Goal: Task Accomplishment & Management: Use online tool/utility

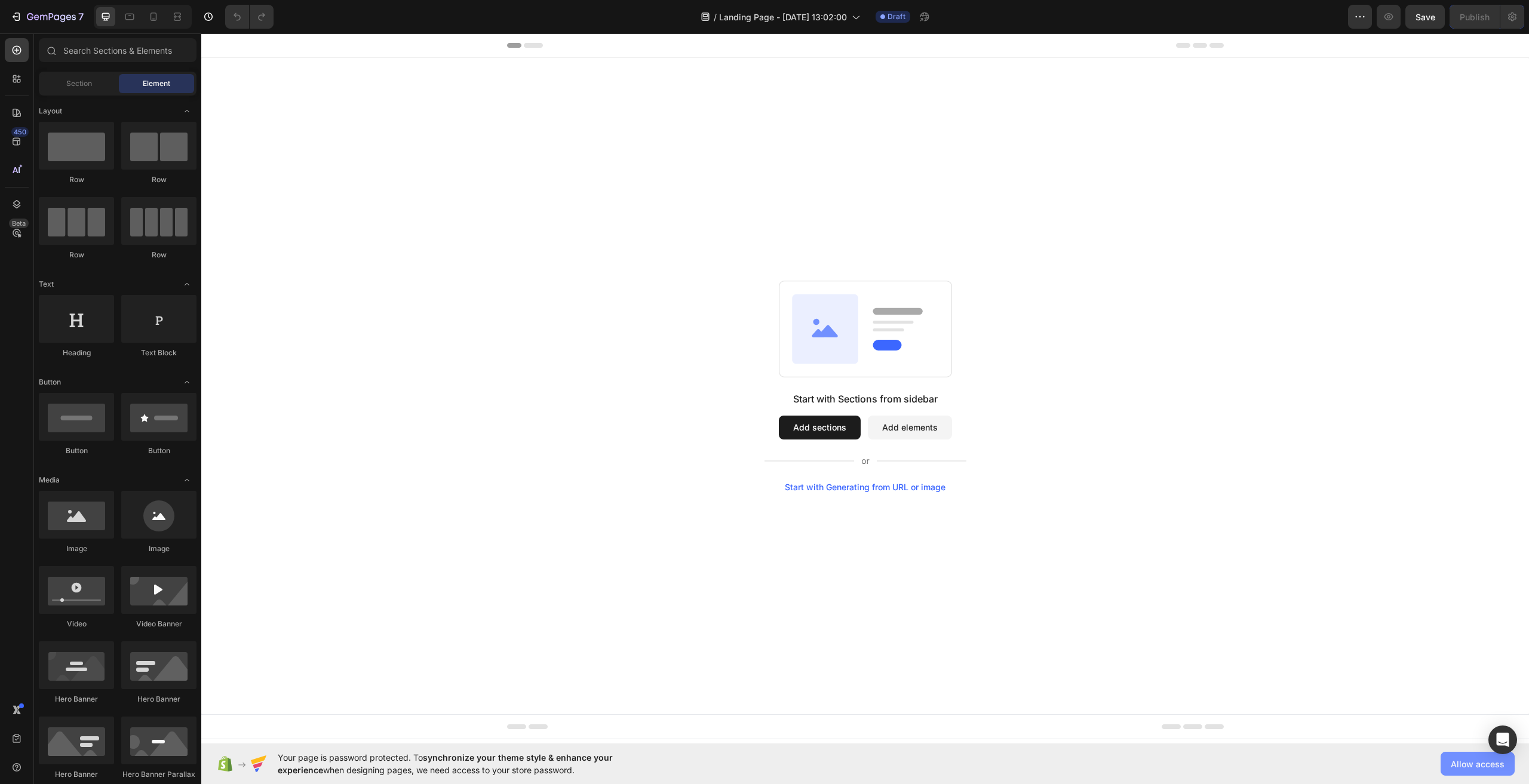
click at [1493, 770] on span "Allow access" at bounding box center [1477, 764] width 54 height 13
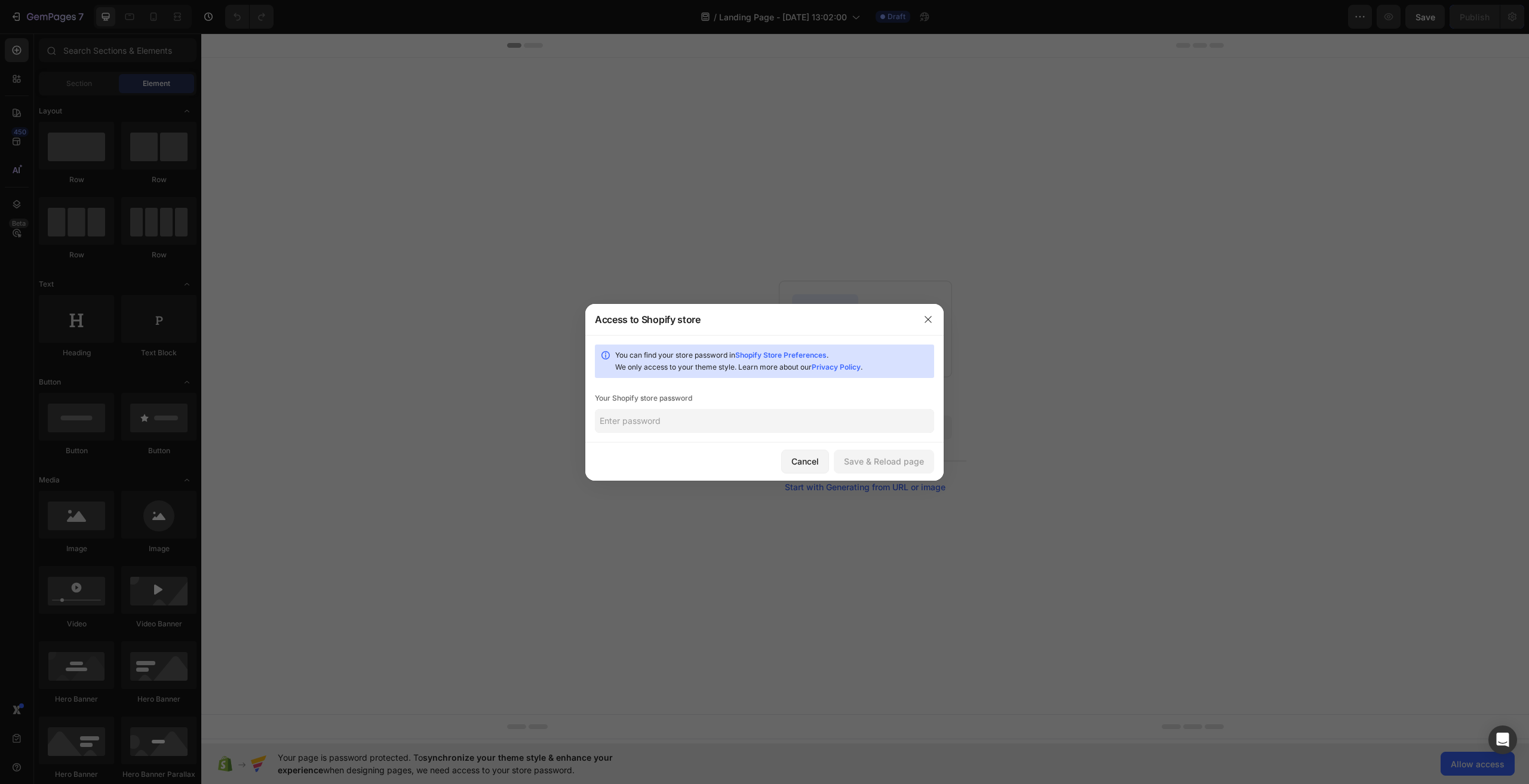
click at [705, 420] on input "text" at bounding box center [764, 421] width 339 height 24
paste input "laitsu"
type input "laitsu"
click at [883, 461] on div "Save & Reload page" at bounding box center [884, 461] width 80 height 13
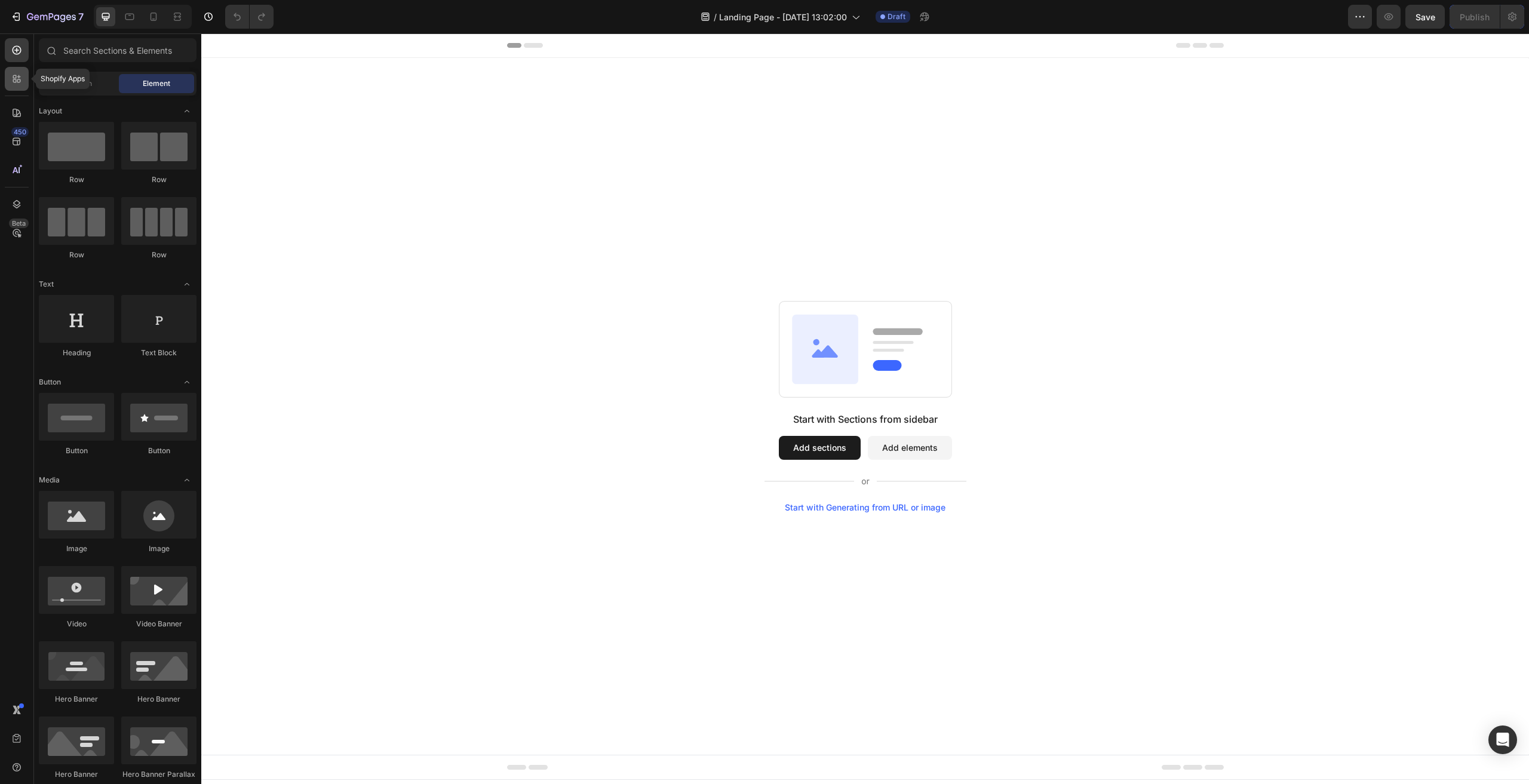
click at [24, 83] on div at bounding box center [17, 79] width 24 height 24
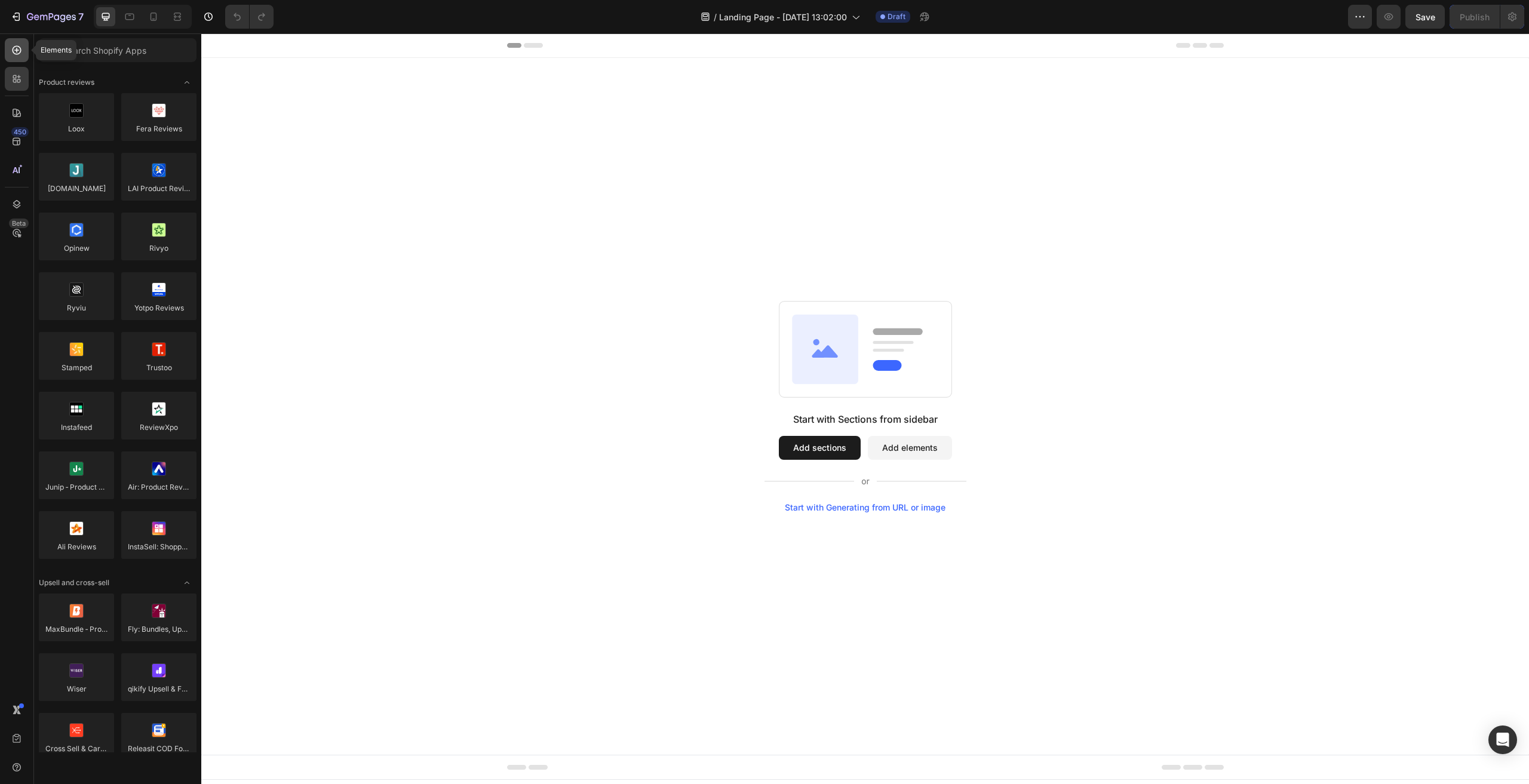
click at [15, 59] on div at bounding box center [17, 50] width 24 height 24
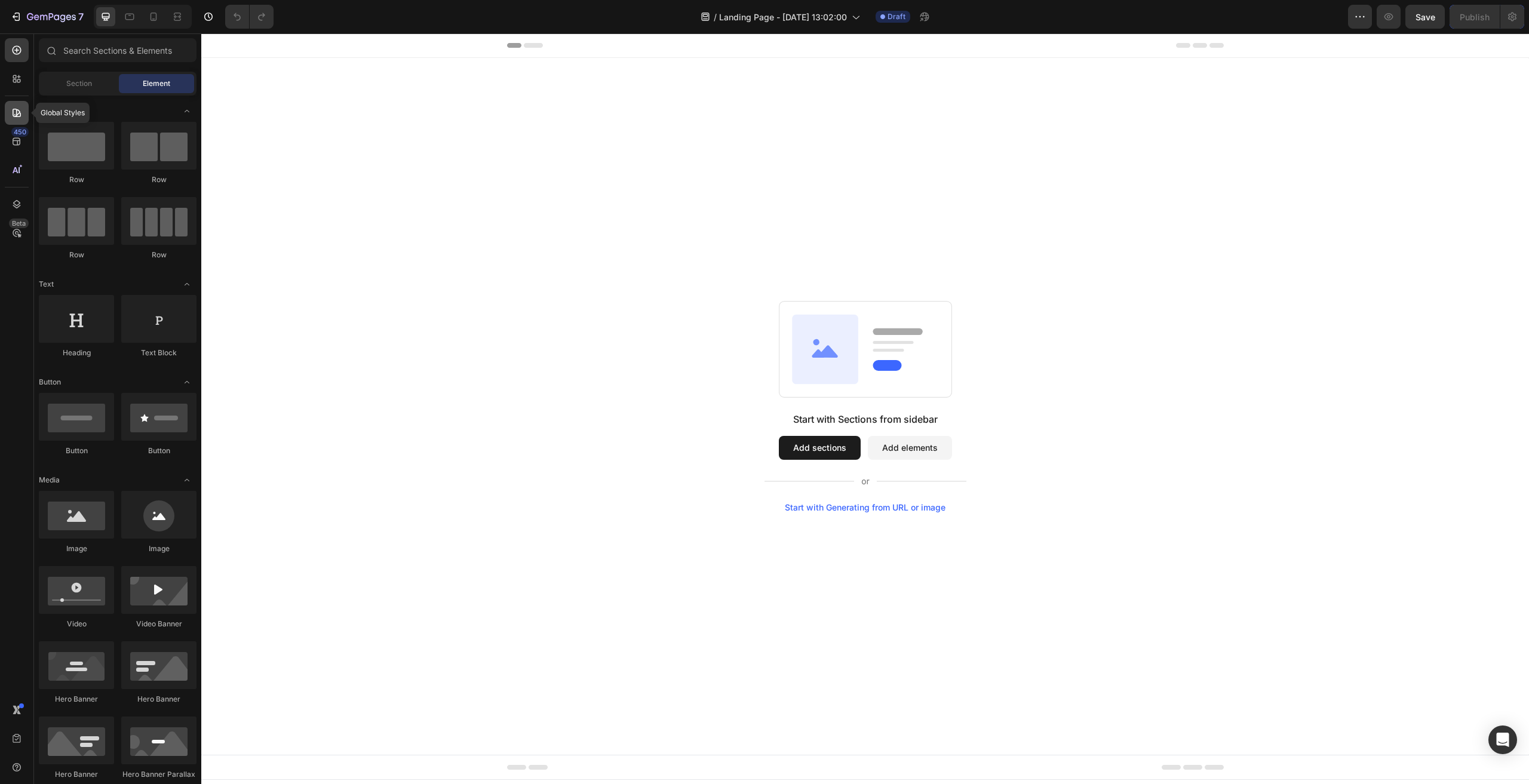
click at [20, 109] on icon at bounding box center [16, 112] width 12 height 12
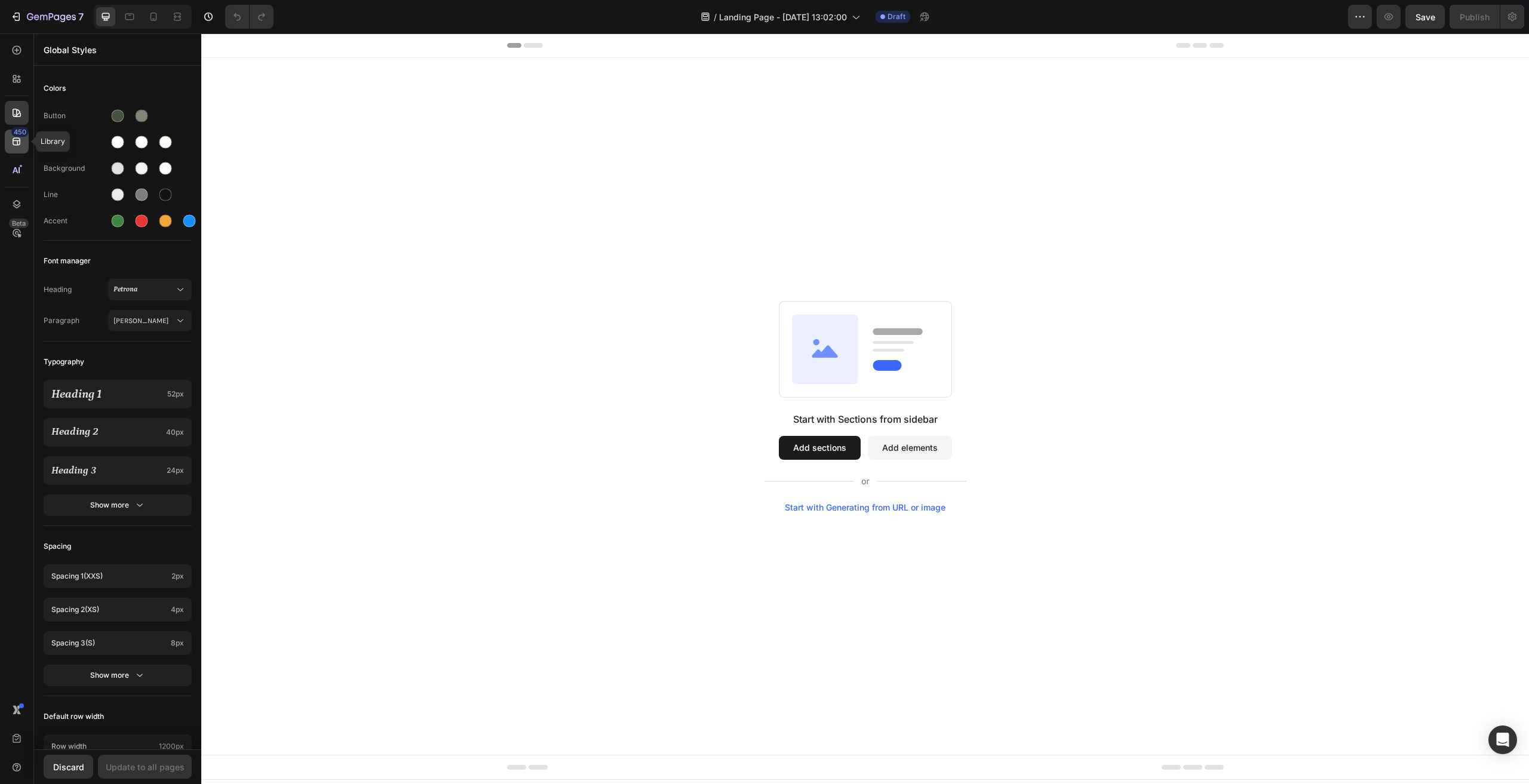
click at [16, 130] on div "450" at bounding box center [20, 132] width 17 height 10
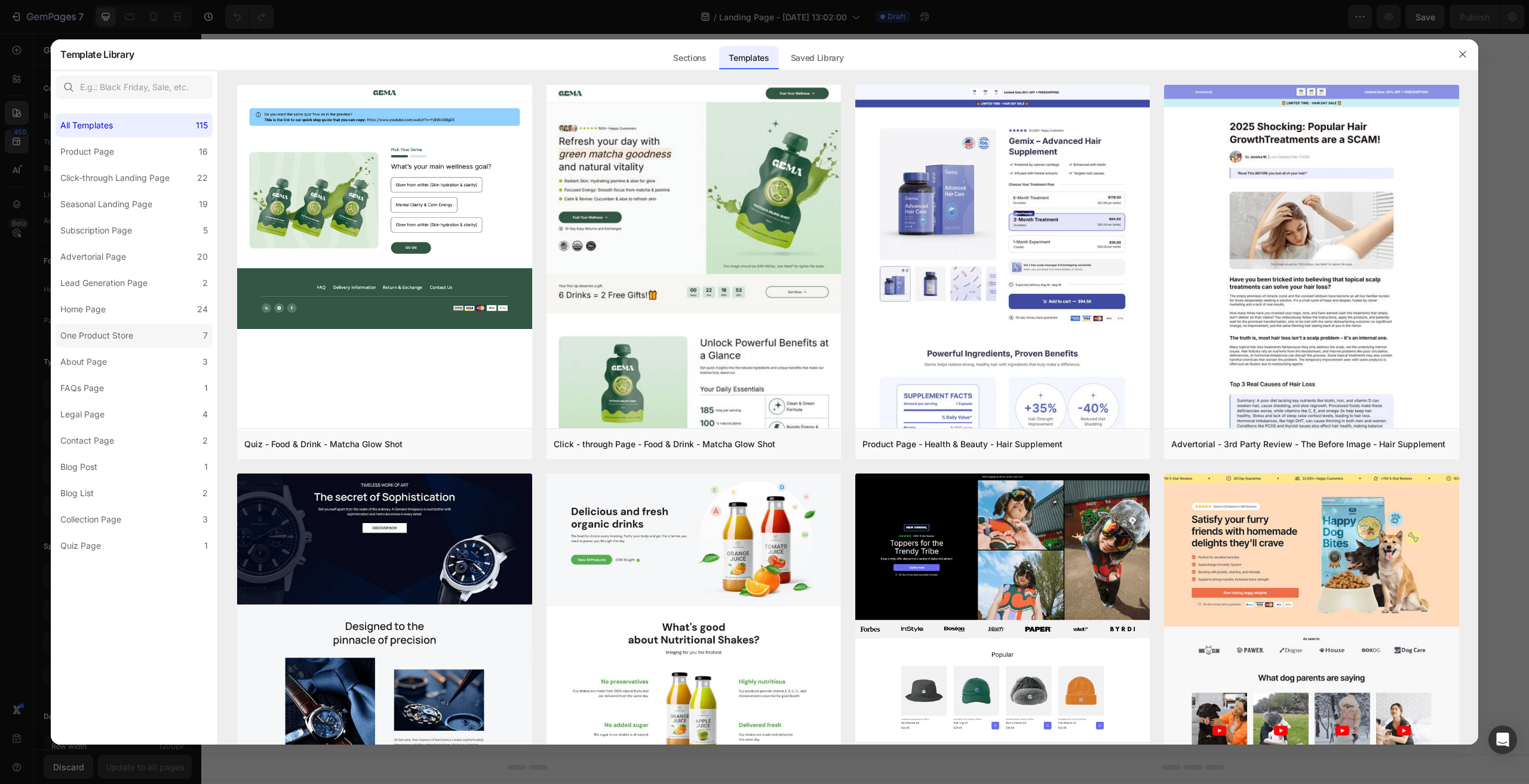
click at [132, 332] on div "One Product Store" at bounding box center [97, 335] width 73 height 15
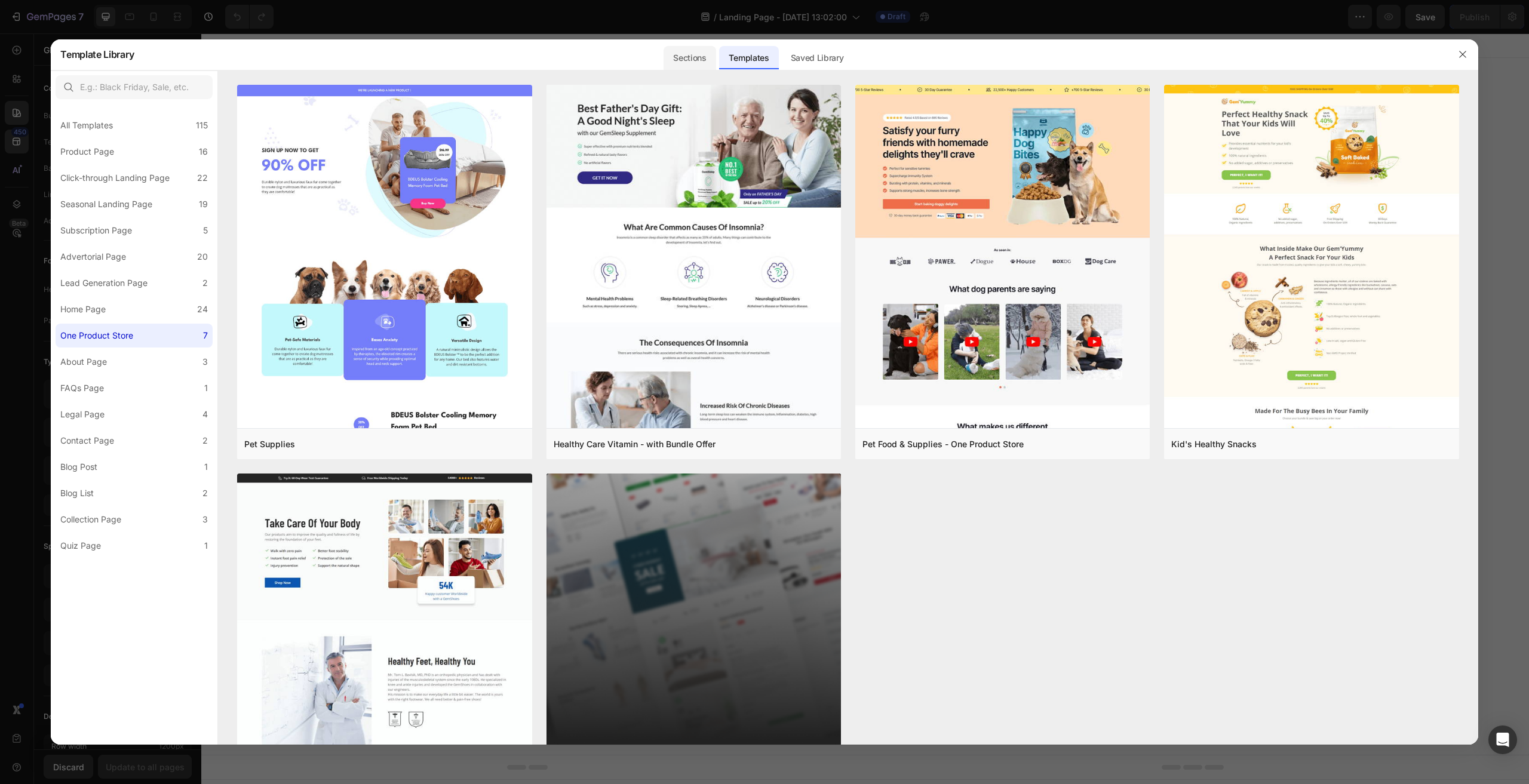
click at [677, 56] on div "Sections" at bounding box center [689, 58] width 52 height 24
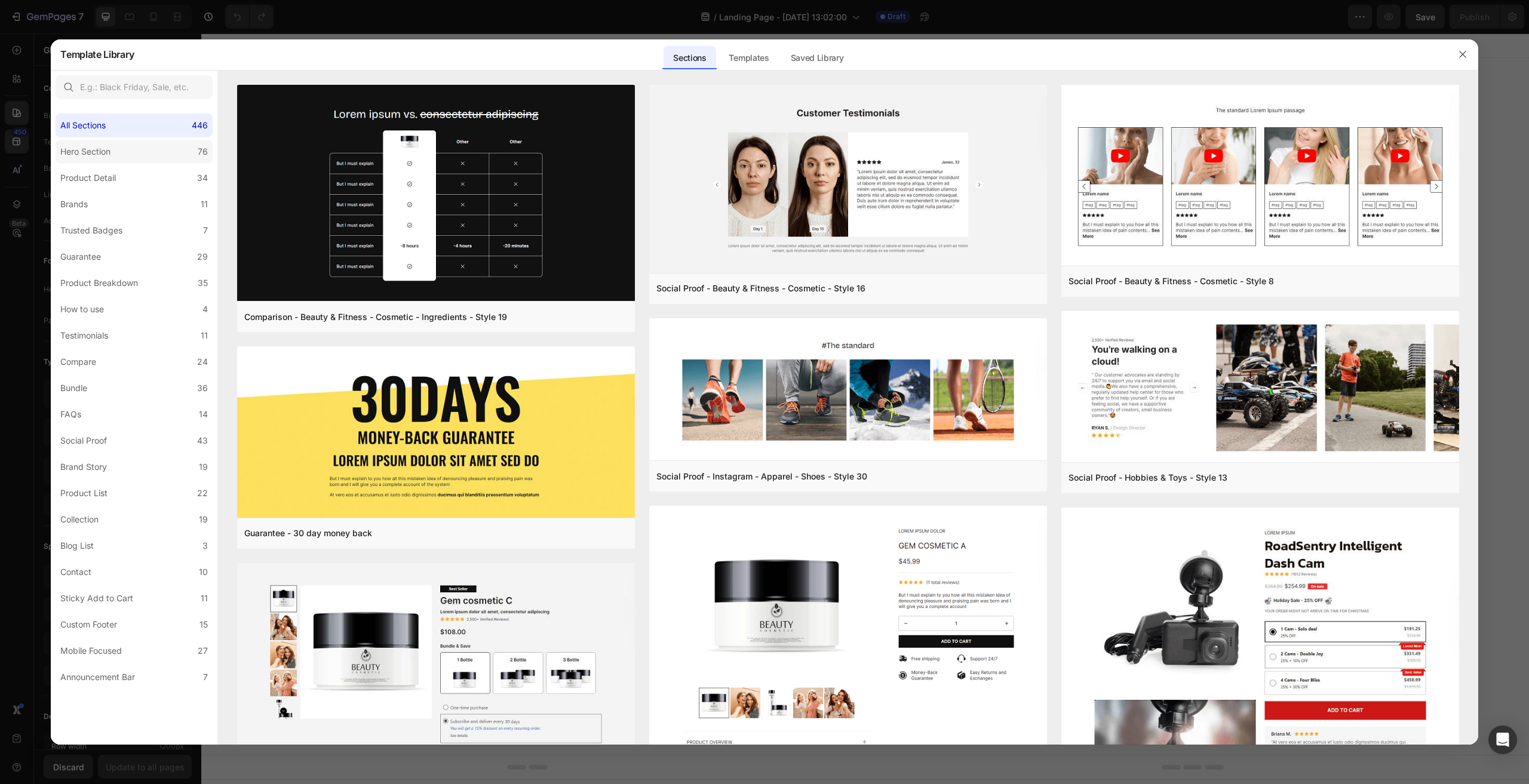
click at [150, 150] on label "Hero Section 76" at bounding box center [134, 152] width 157 height 24
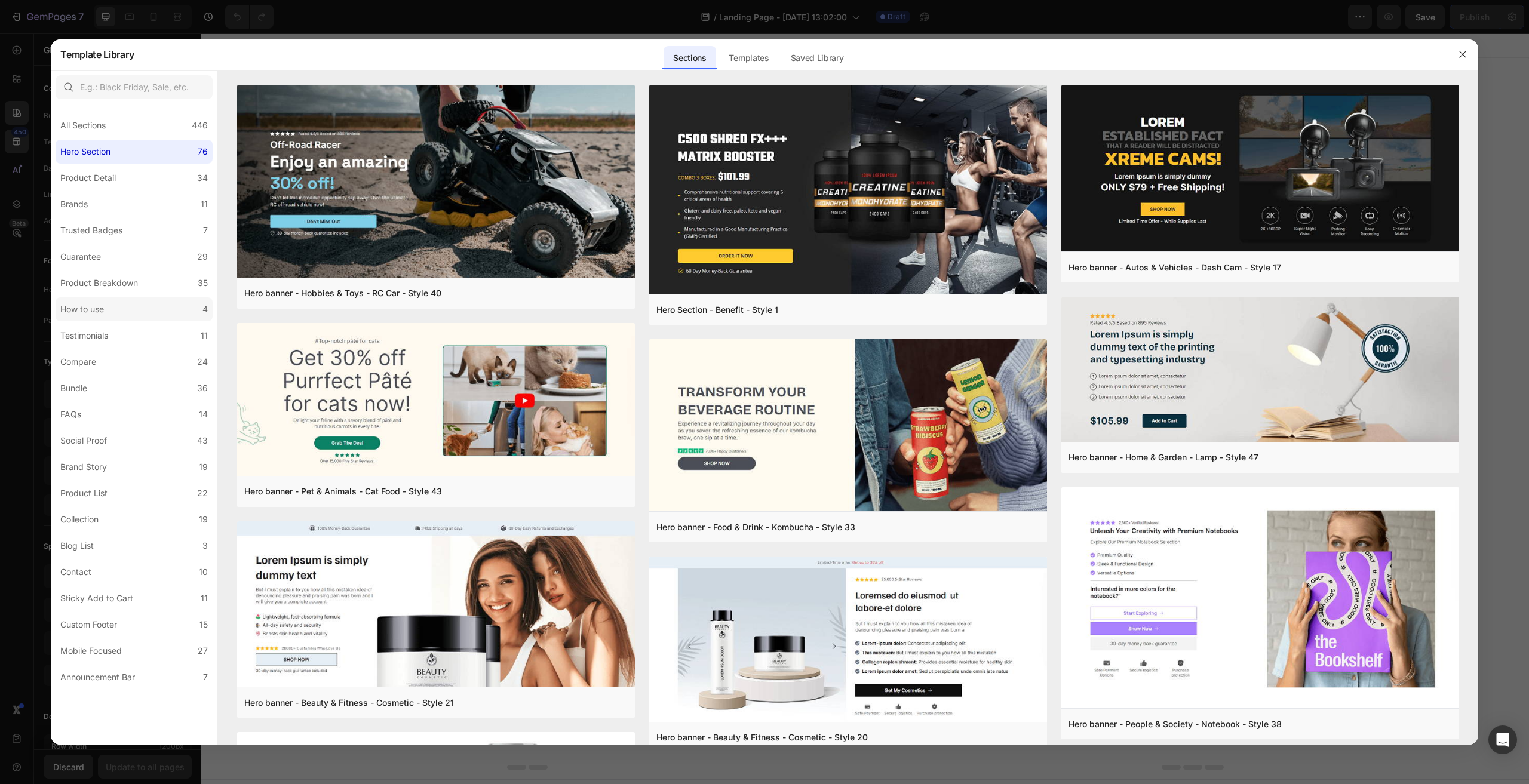
click at [136, 300] on label "How to use 4" at bounding box center [134, 309] width 157 height 24
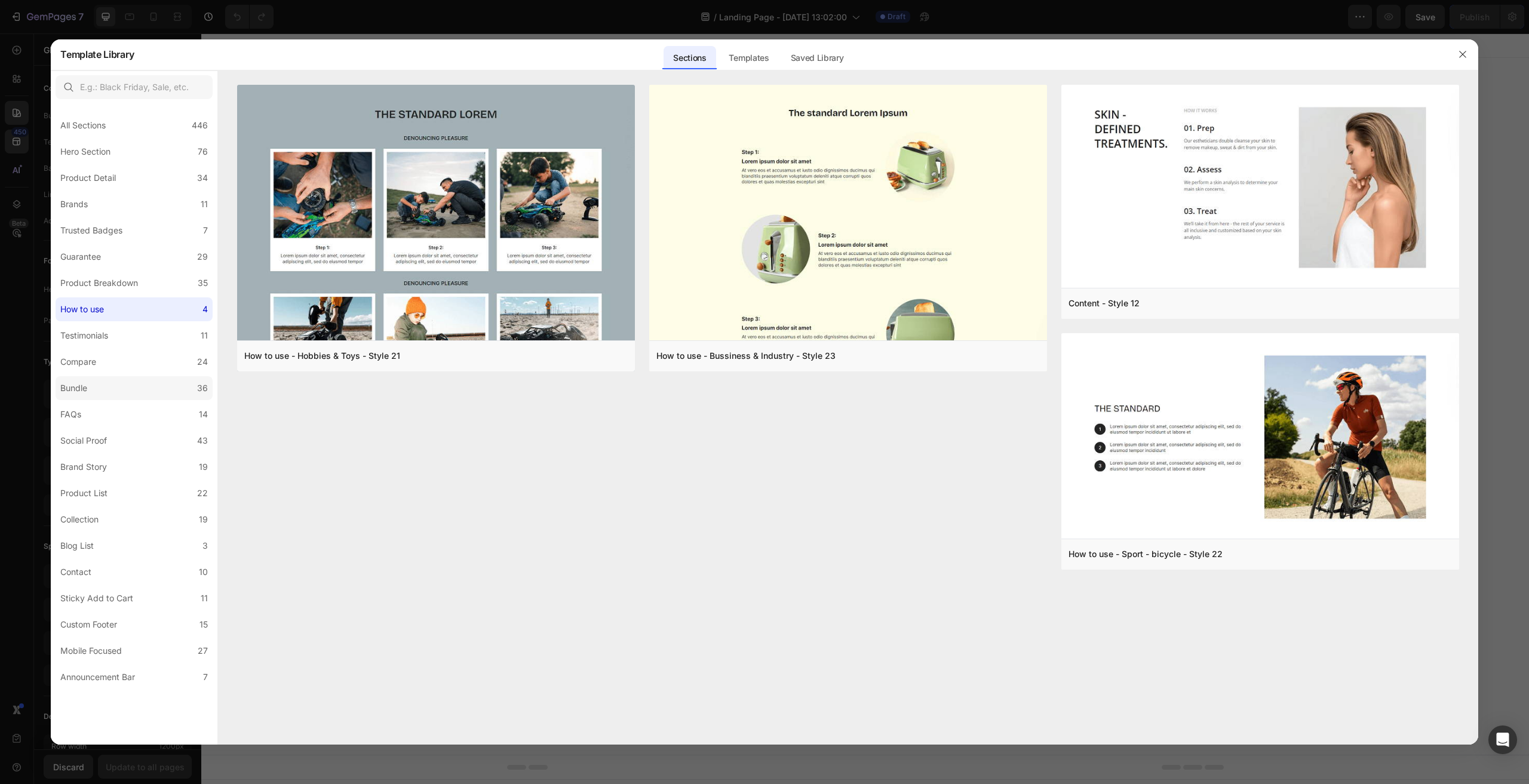
click at [110, 384] on label "Bundle 36" at bounding box center [134, 388] width 157 height 24
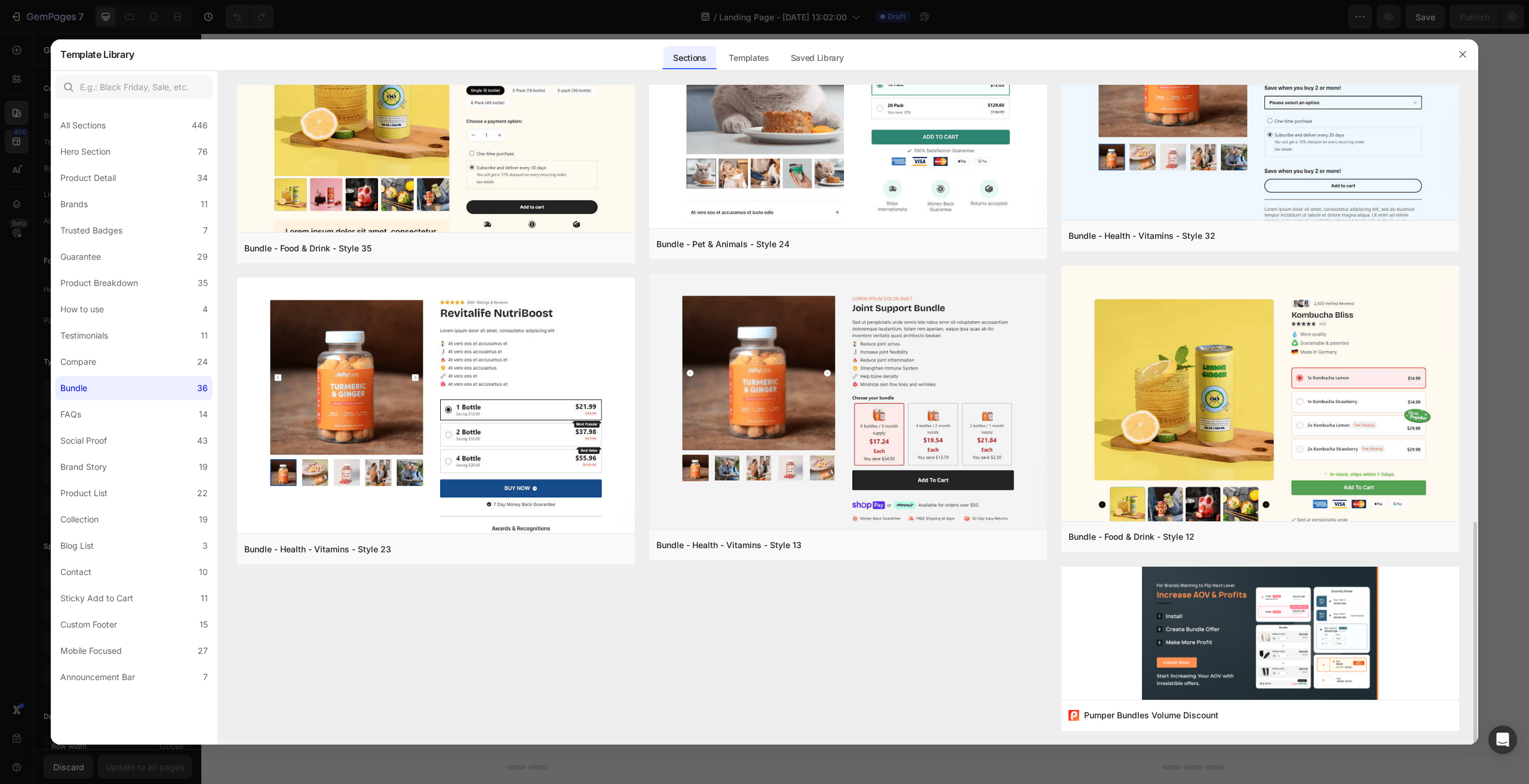
scroll to position [1050, 0]
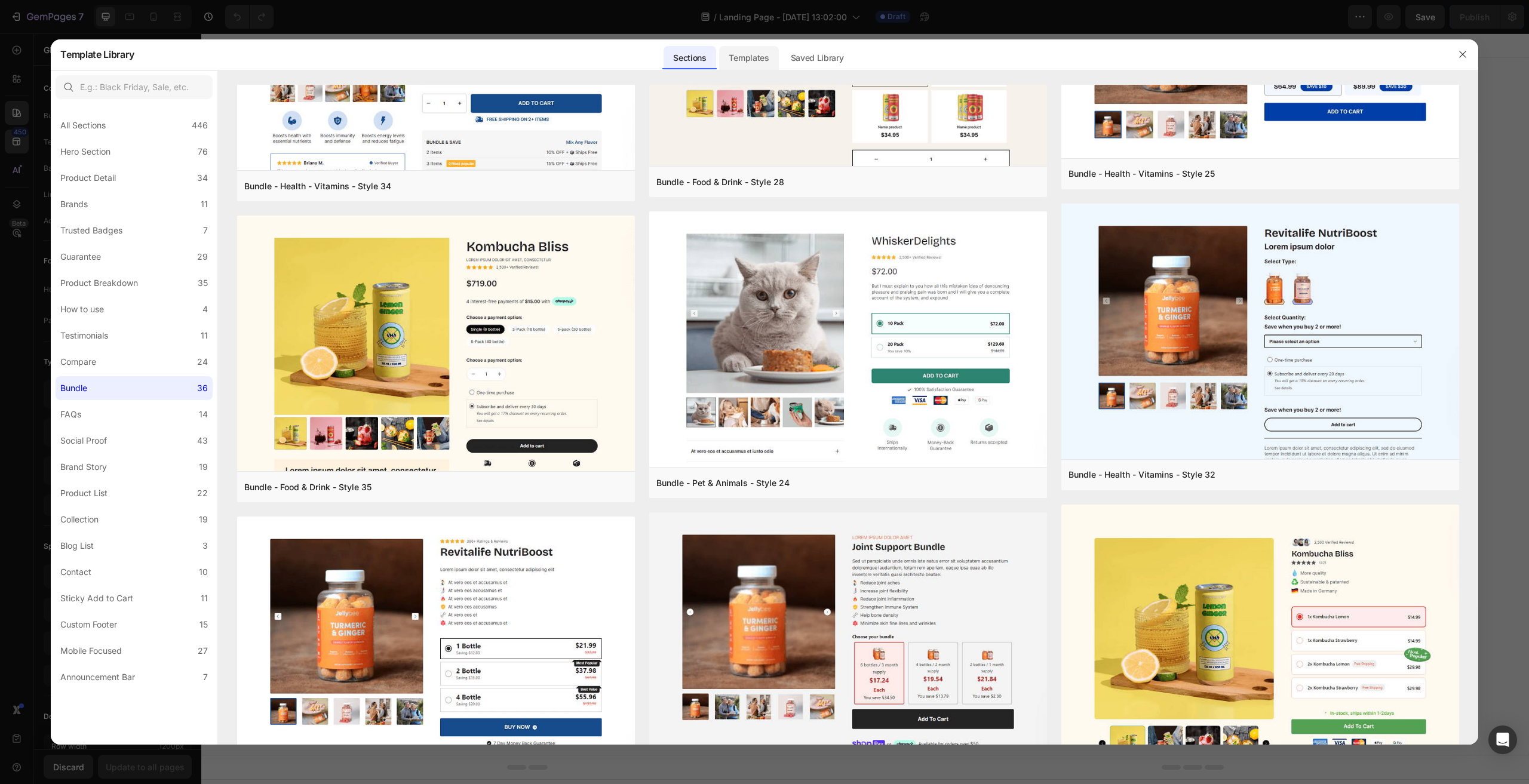
click at [751, 65] on div "Templates" at bounding box center [748, 58] width 59 height 24
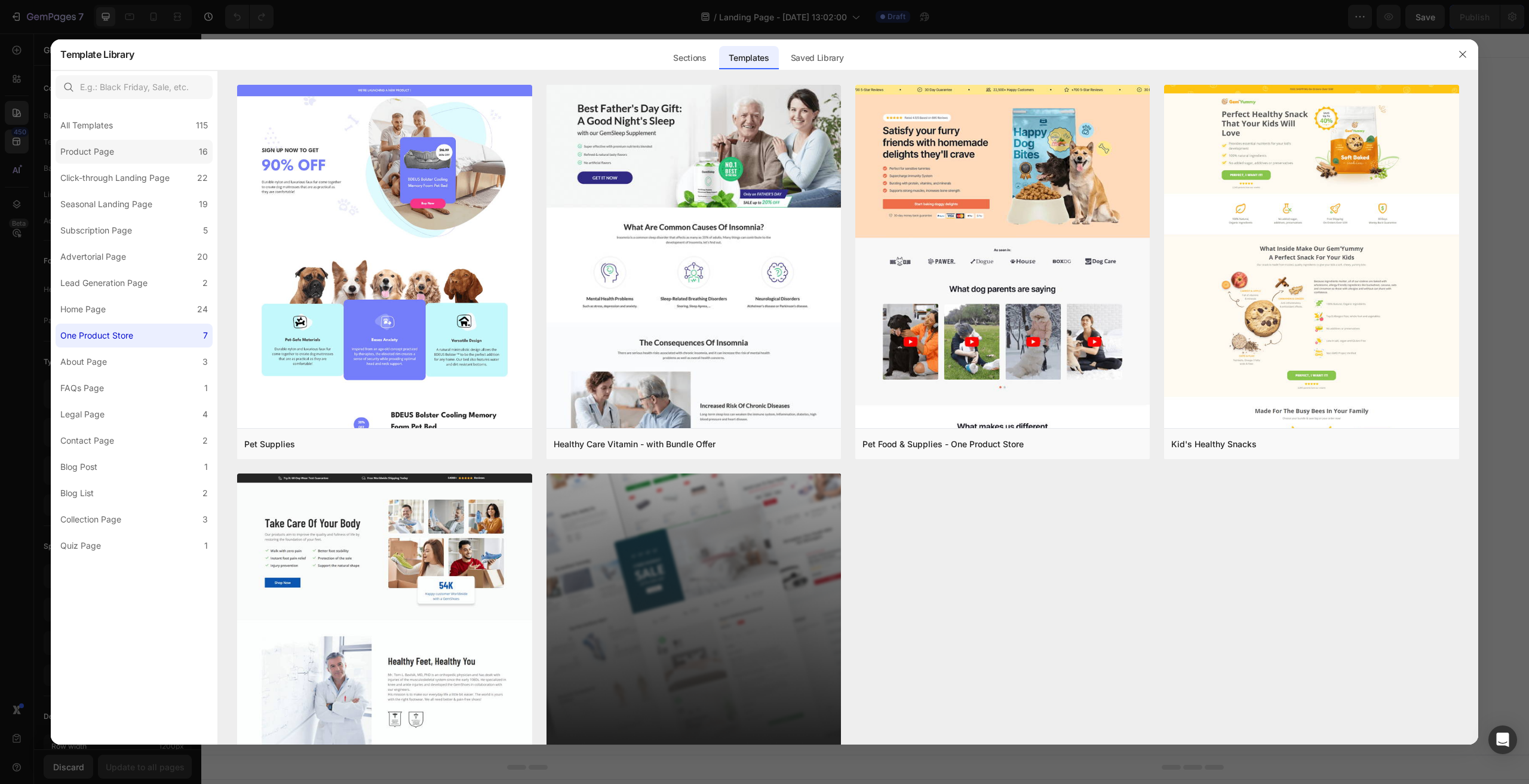
click at [139, 157] on label "Product Page 16" at bounding box center [134, 152] width 157 height 24
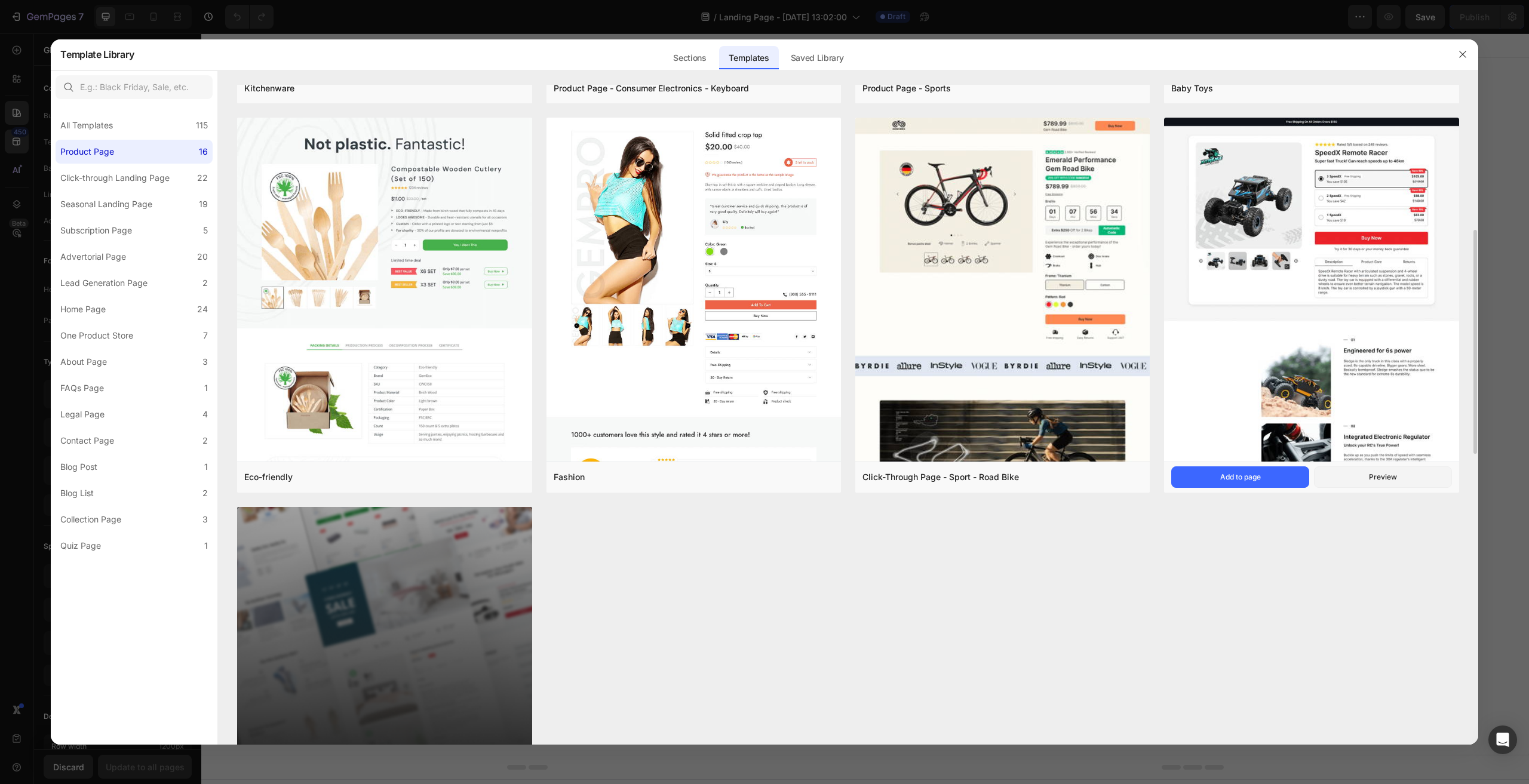
scroll to position [955, 0]
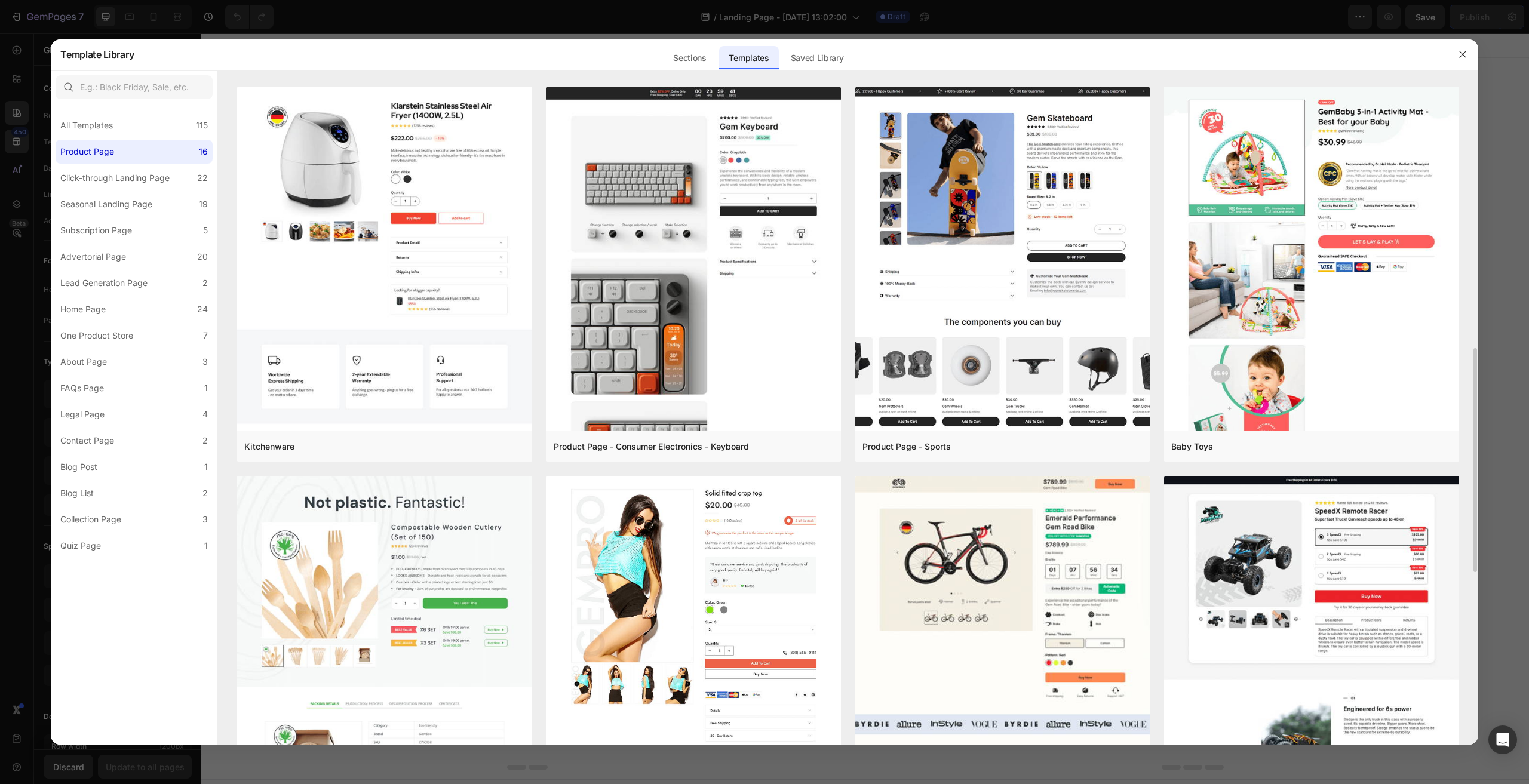
click at [422, 482] on div "Product Page - Health & Beauty - Hair Supplement Add to page Preview Virtual Re…" at bounding box center [847, 281] width 1222 height 1945
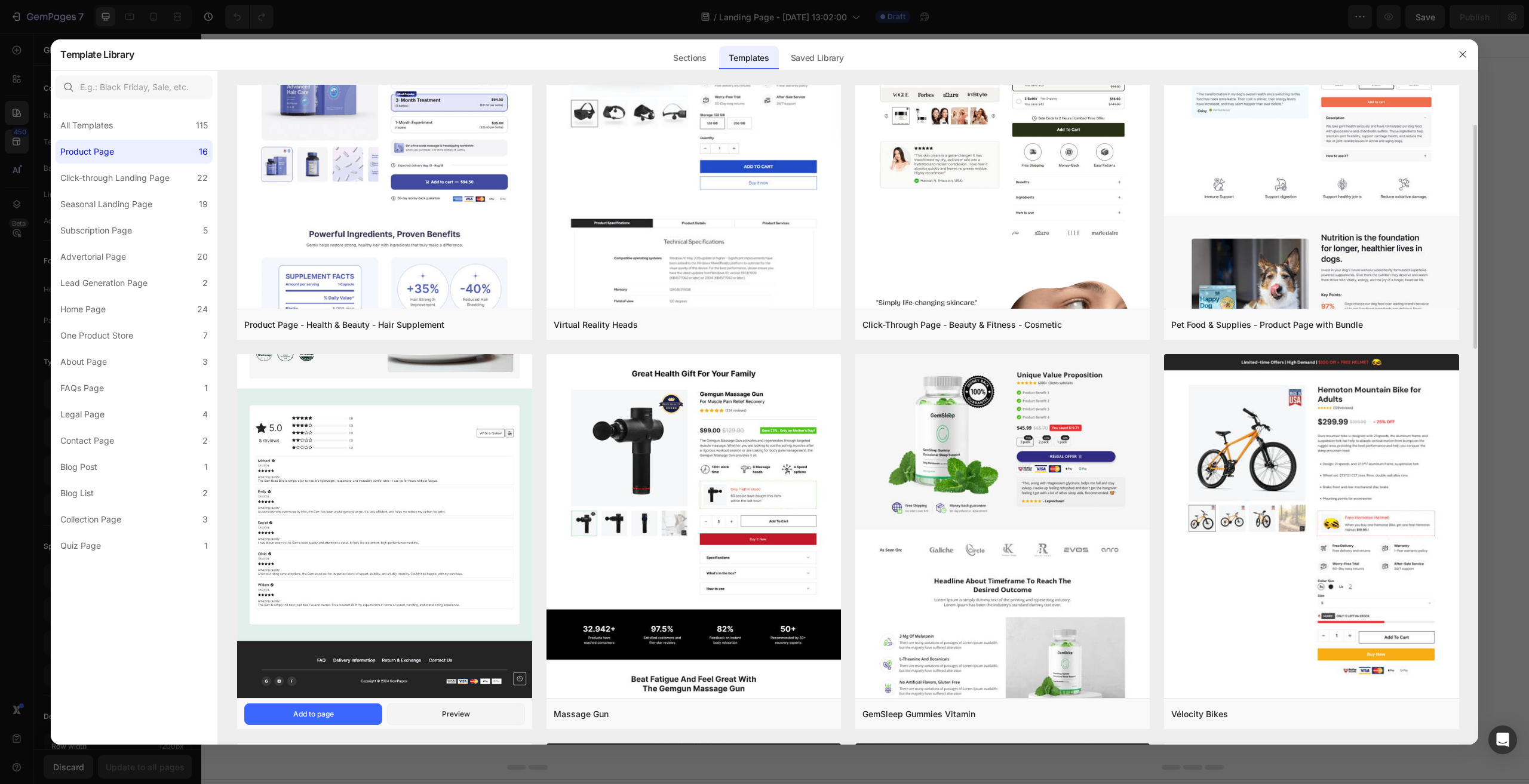
scroll to position [0, 0]
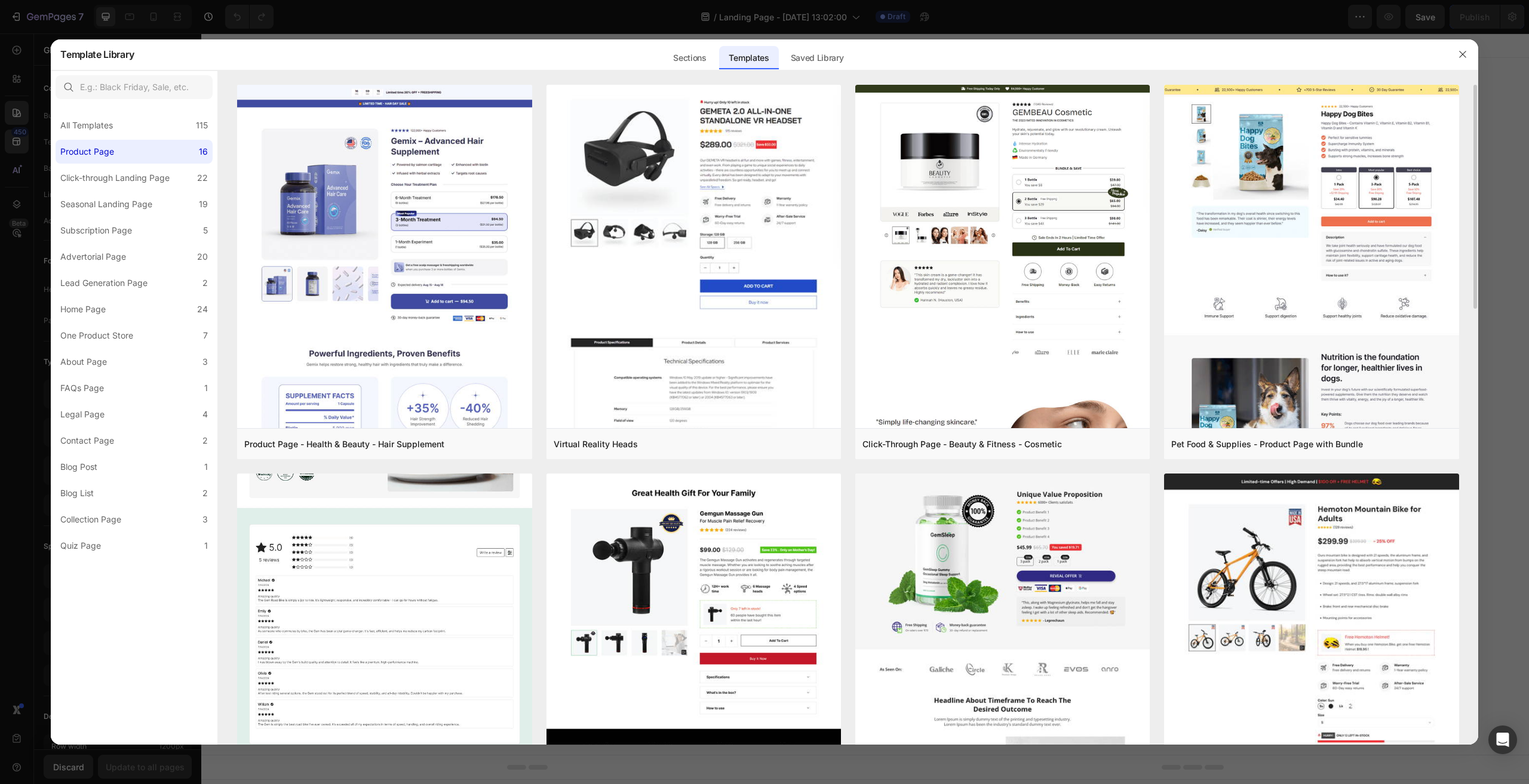
click at [421, 491] on img at bounding box center [384, 324] width 295 height 987
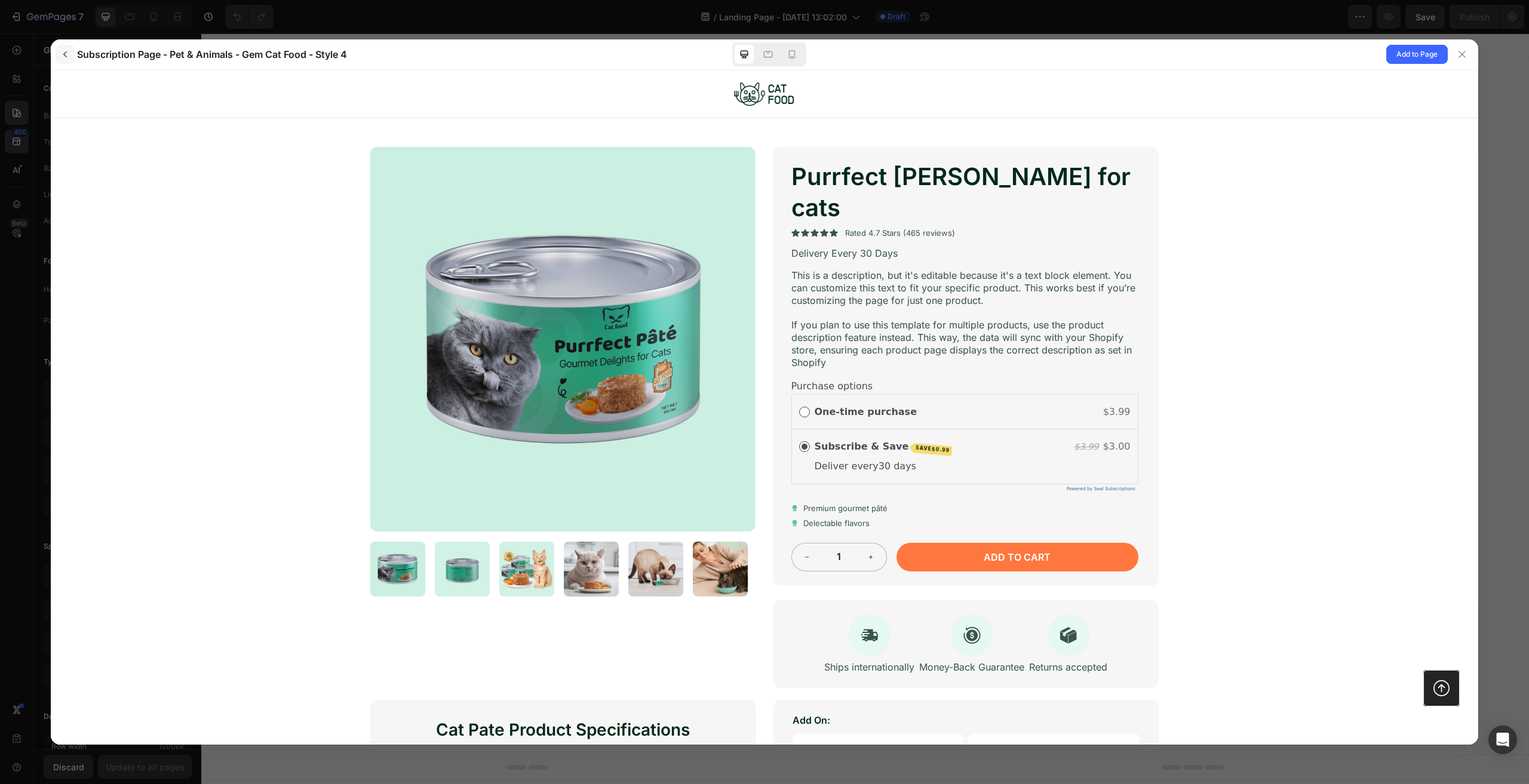
click at [66, 54] on icon "button" at bounding box center [66, 54] width 10 height 10
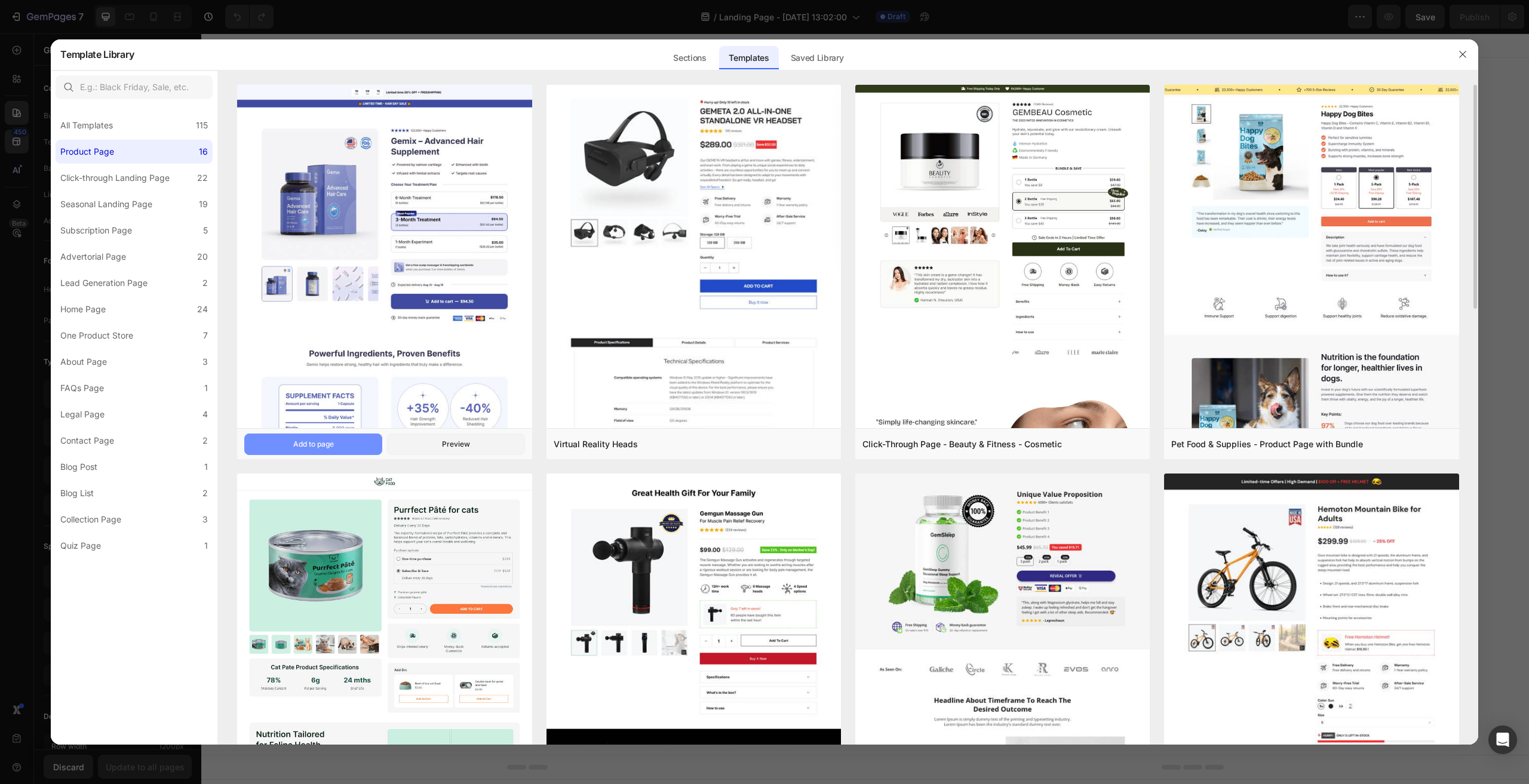
click at [356, 445] on button "Add to page" at bounding box center [314, 444] width 138 height 22
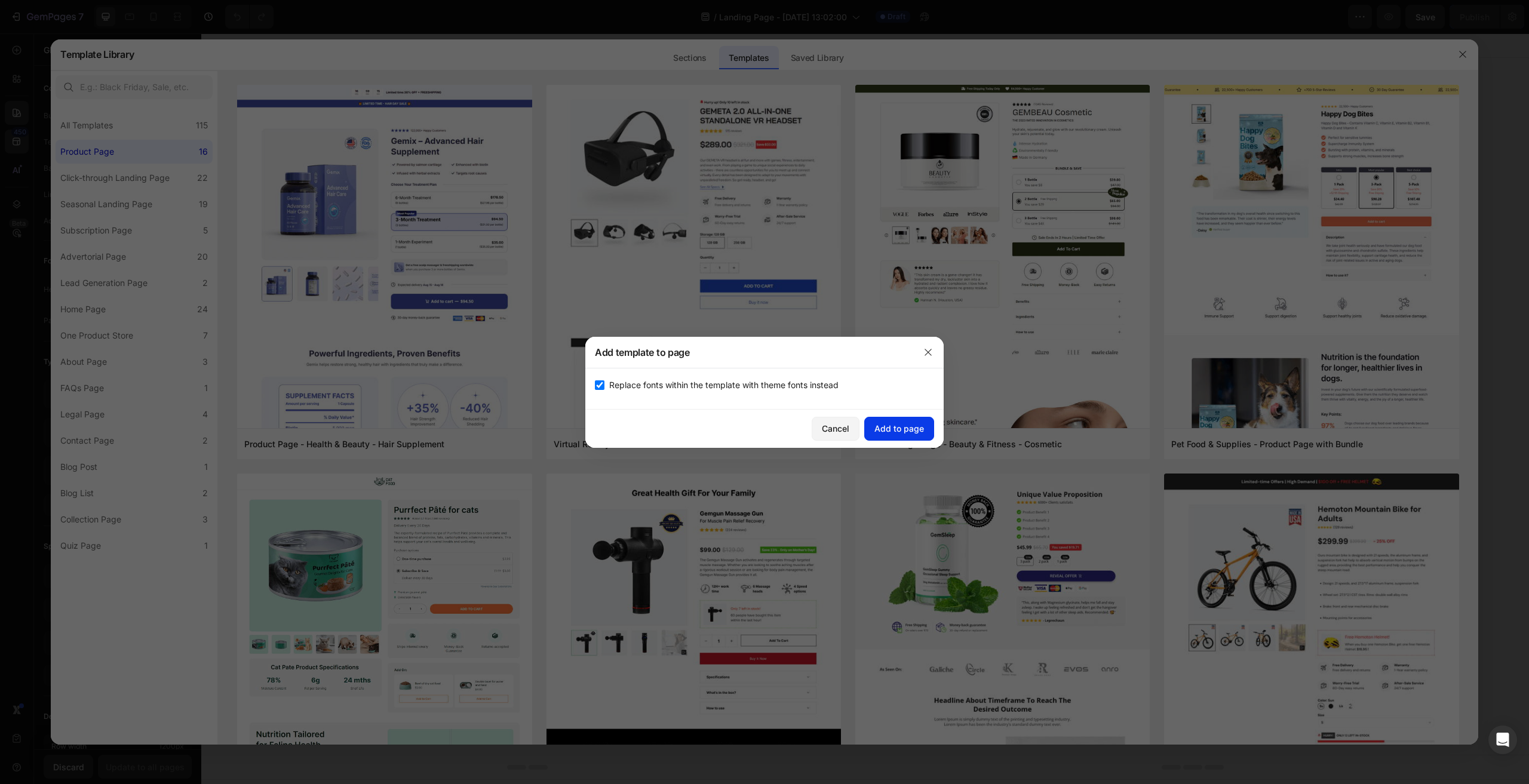
click at [896, 431] on div "Add to page" at bounding box center [899, 429] width 49 height 13
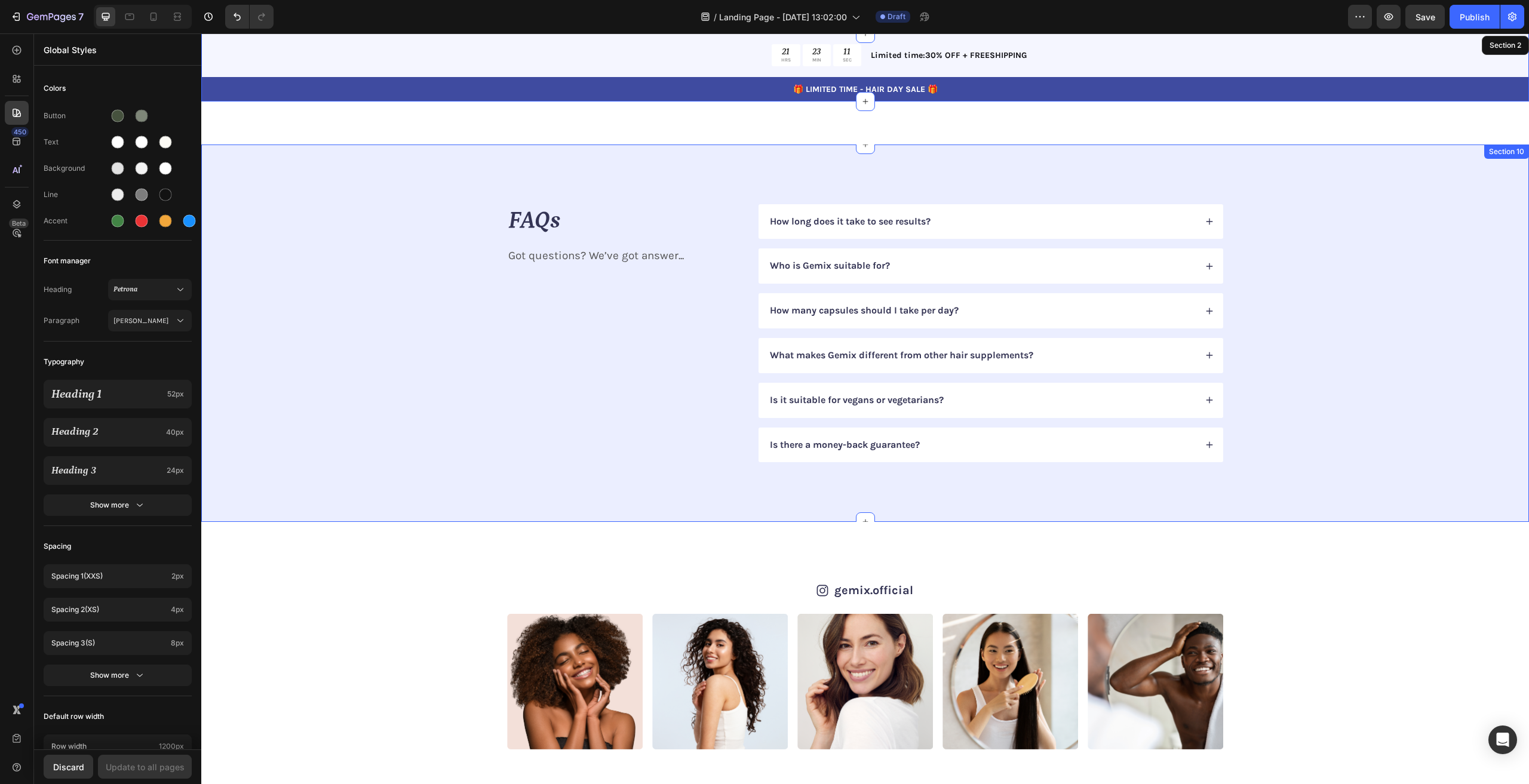
scroll to position [3327, 0]
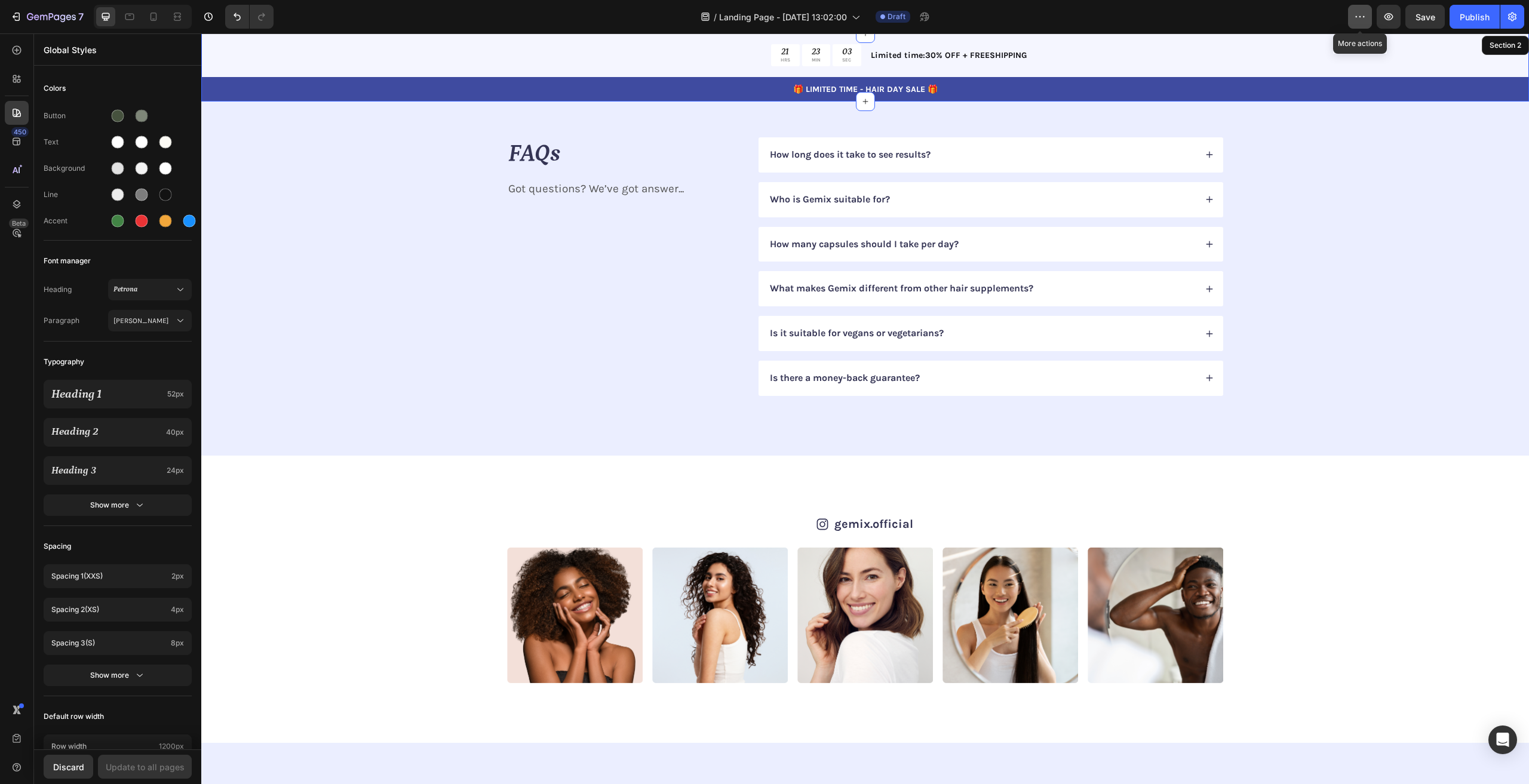
click at [1361, 18] on icon "button" at bounding box center [1360, 16] width 12 height 12
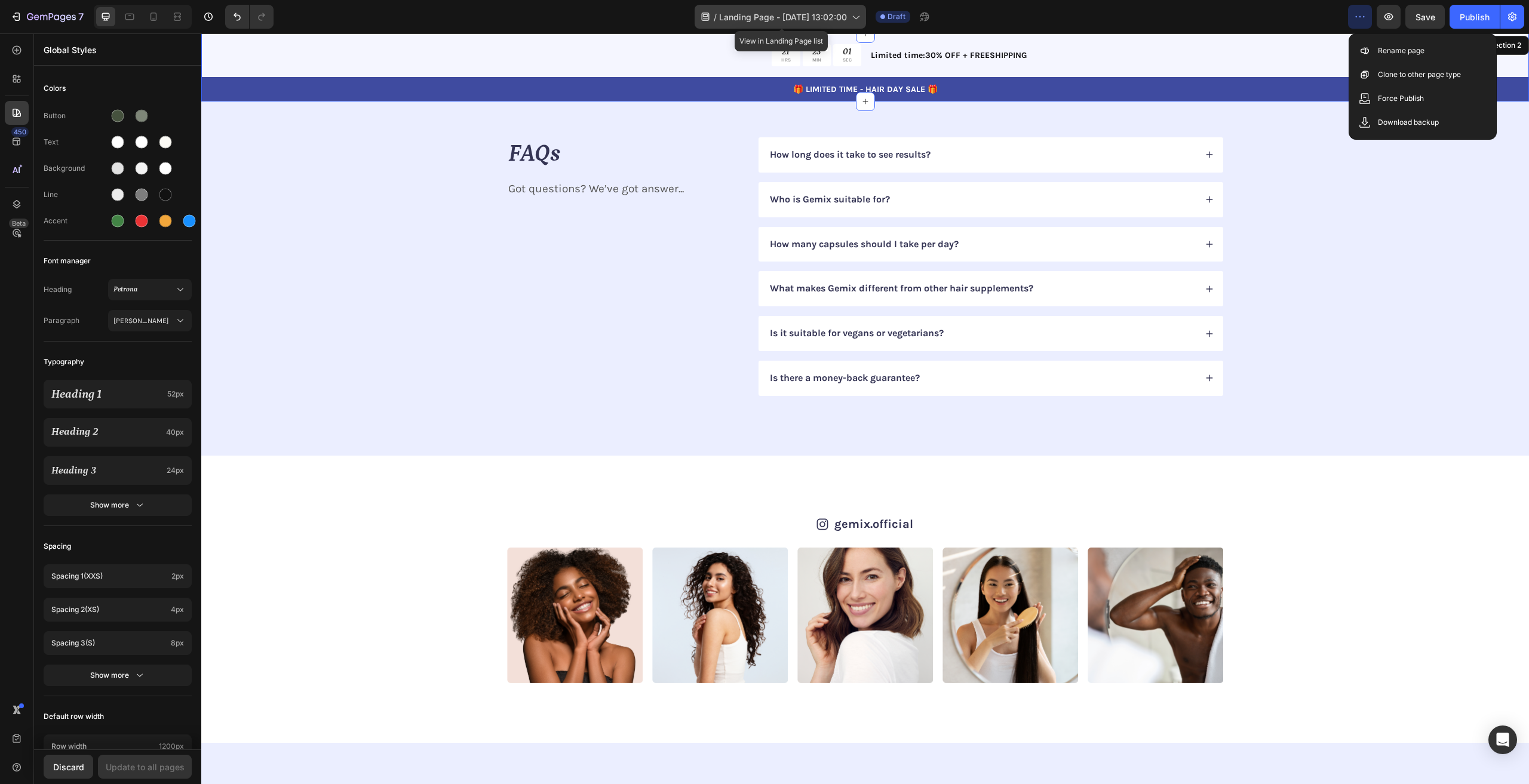
click at [804, 5] on div "/ Landing Page - [DATE] 13:02:00" at bounding box center [781, 17] width 171 height 24
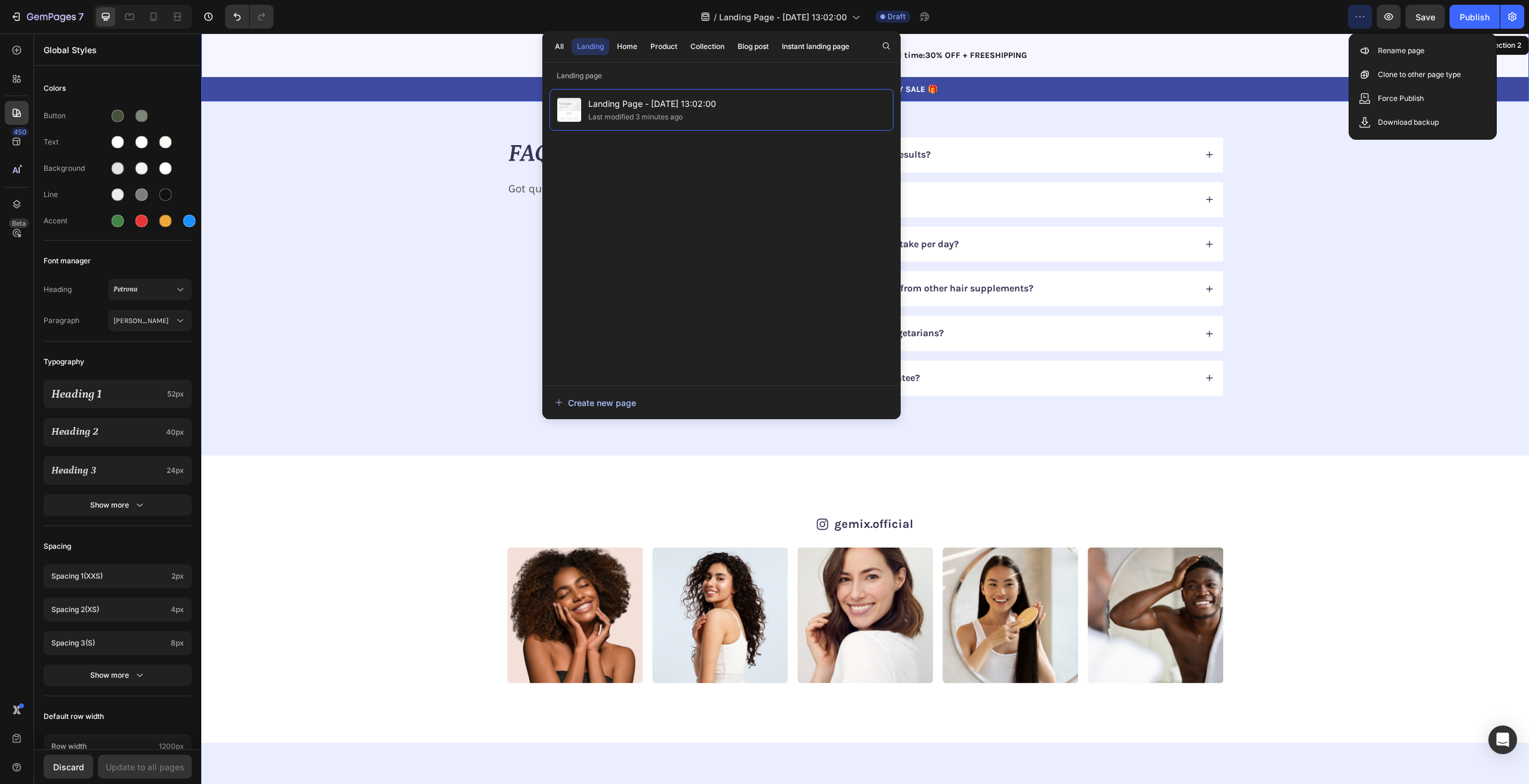
click at [578, 399] on div "Create new page" at bounding box center [595, 403] width 82 height 13
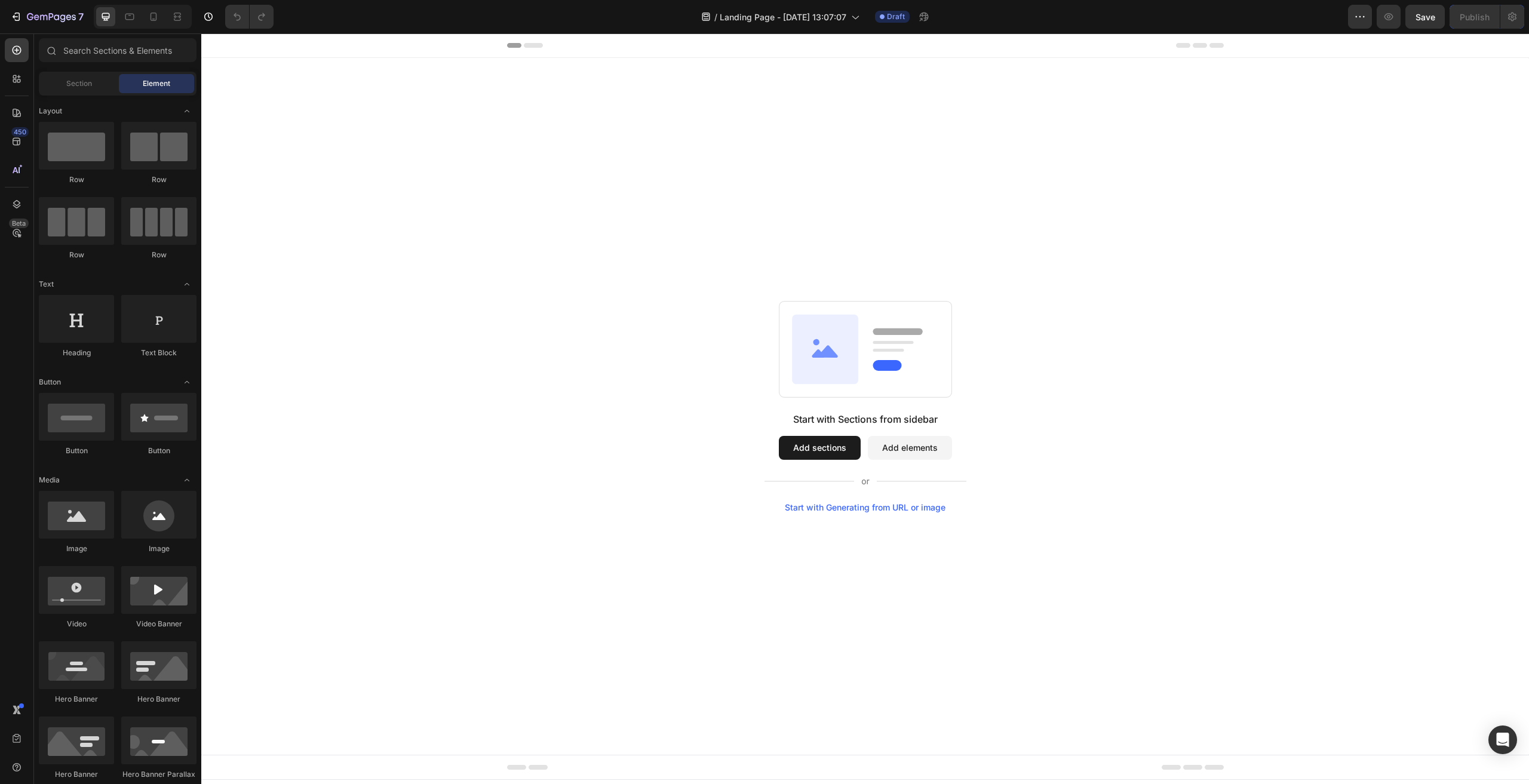
click at [818, 449] on button "Add sections" at bounding box center [820, 448] width 82 height 24
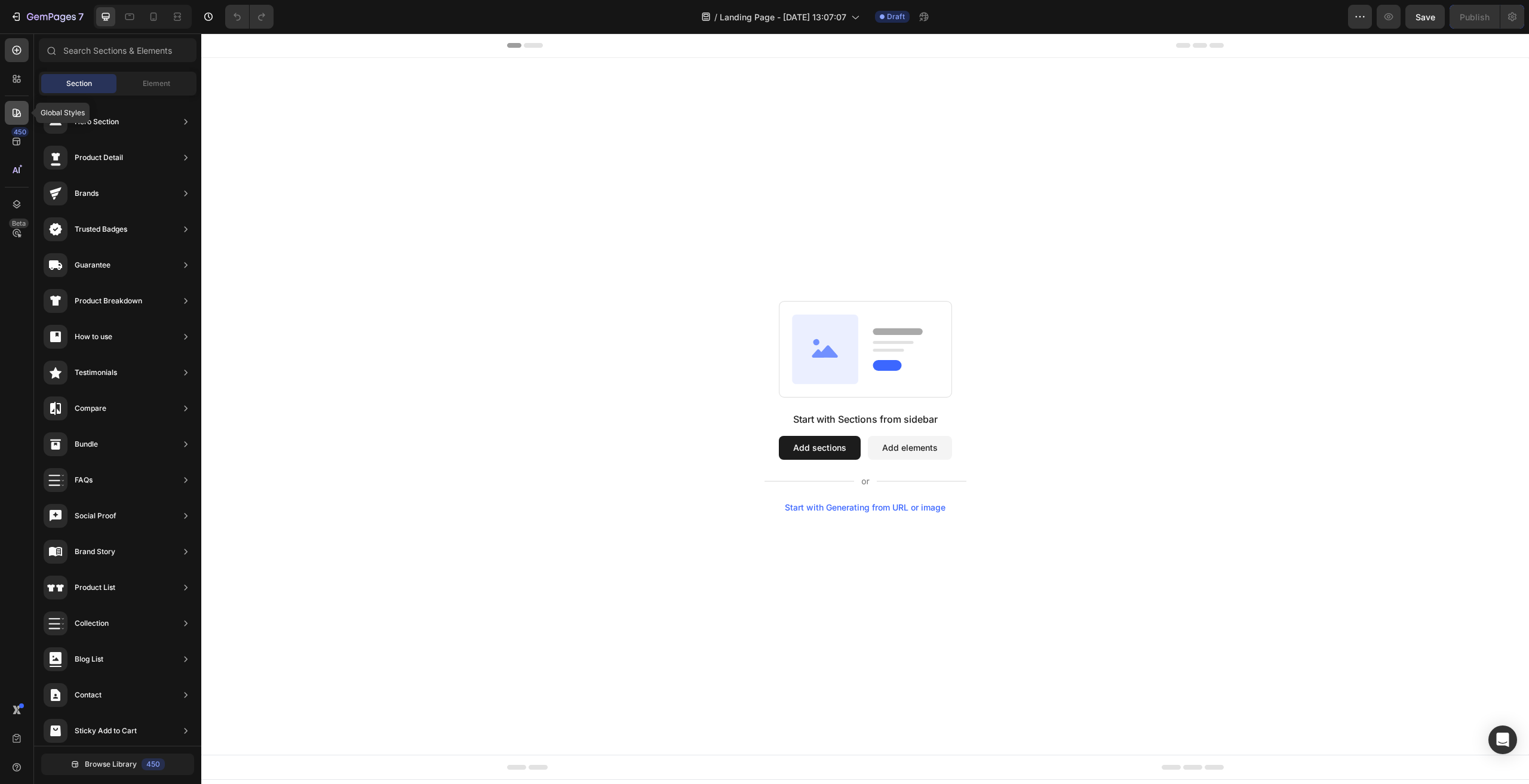
click at [24, 114] on div at bounding box center [17, 113] width 24 height 24
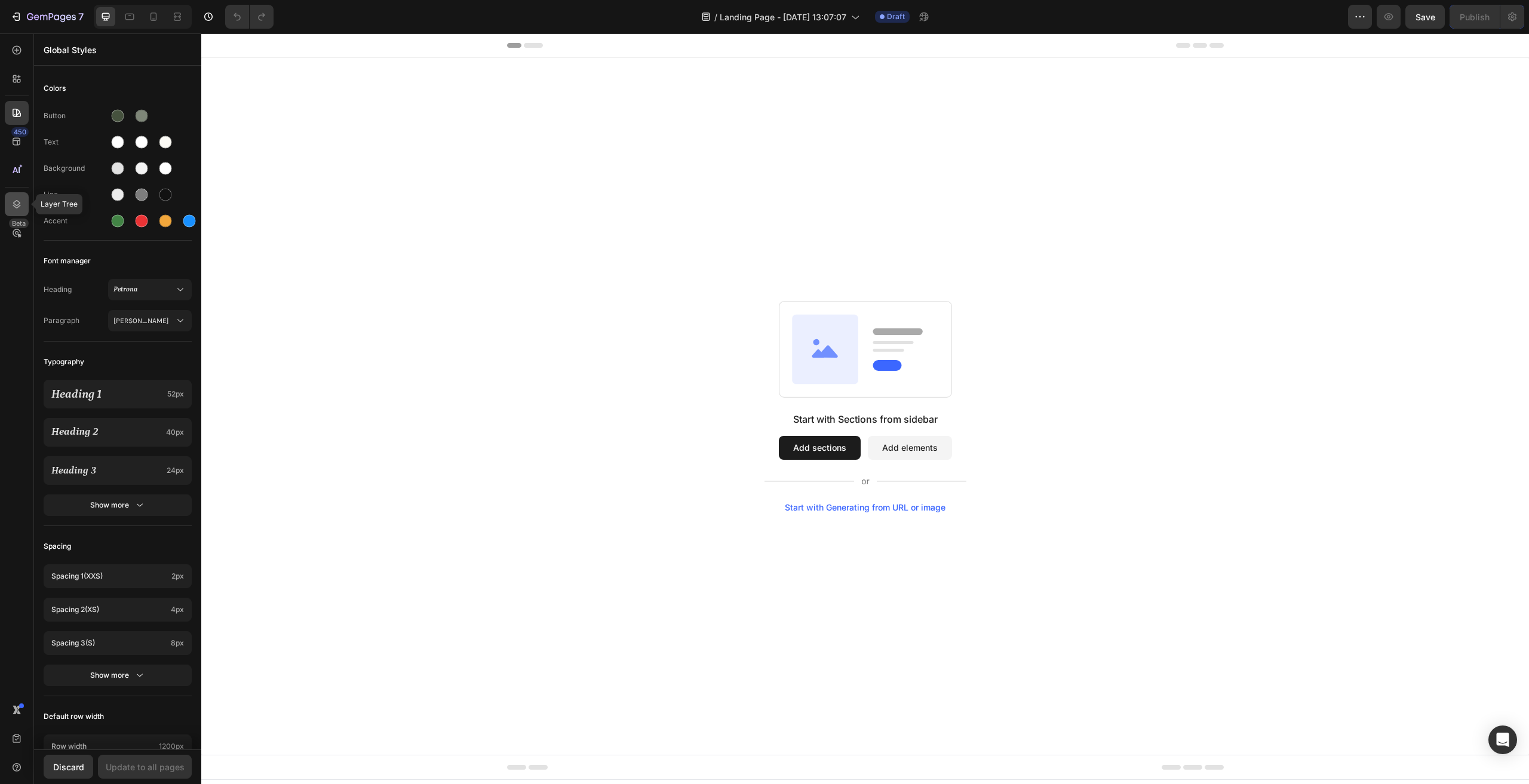
click at [21, 200] on icon at bounding box center [16, 204] width 12 height 12
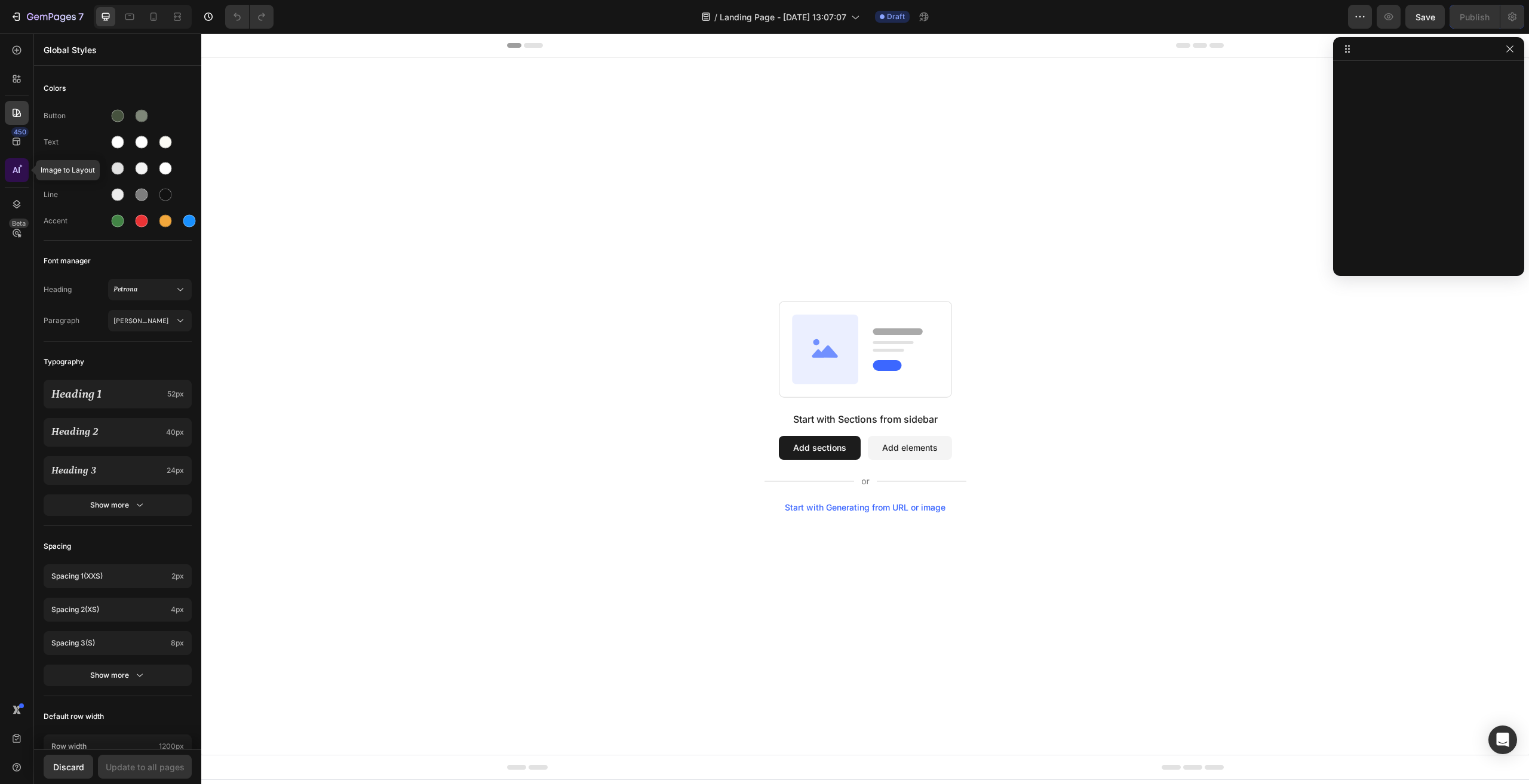
click at [26, 169] on div at bounding box center [17, 170] width 24 height 24
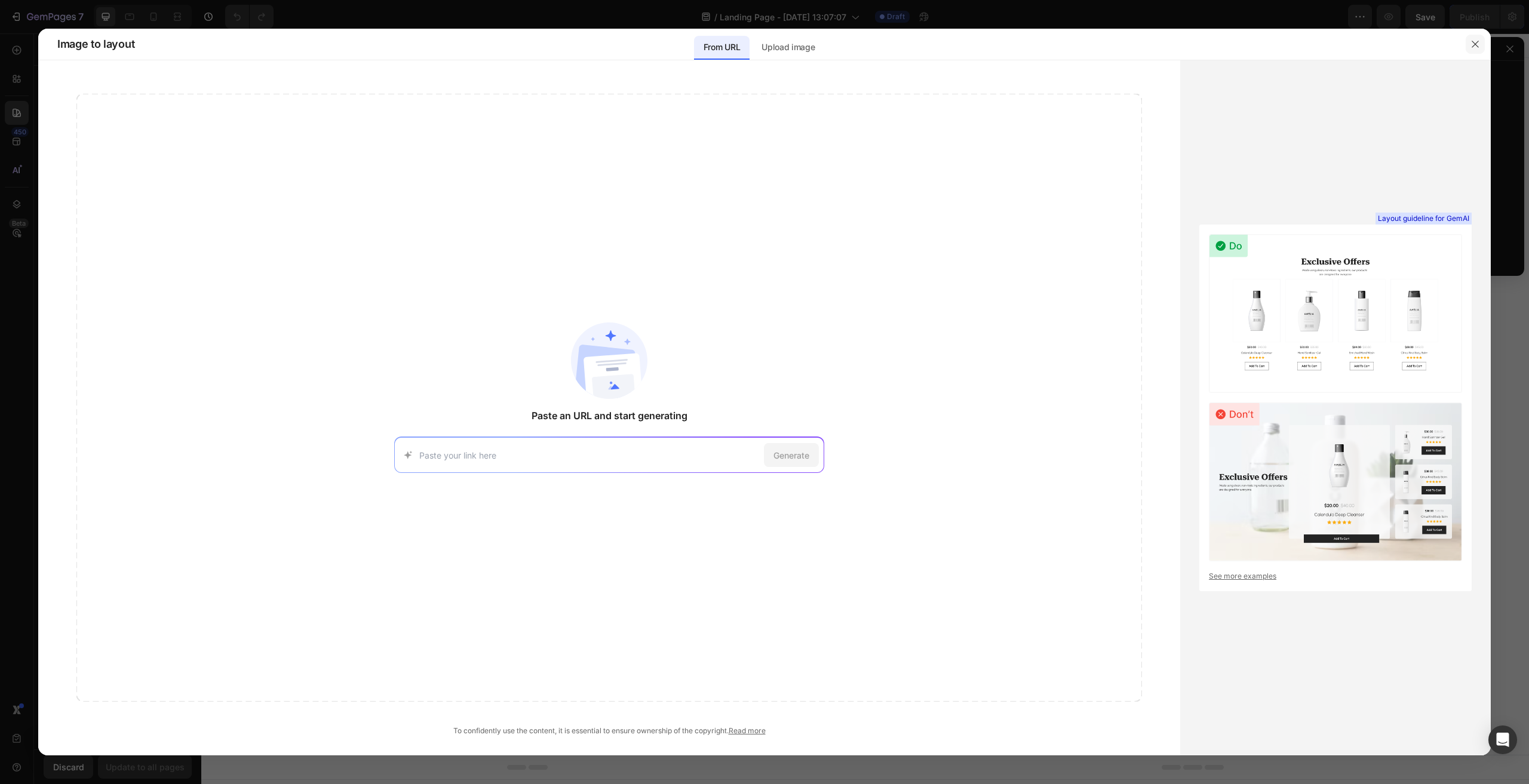
click at [1467, 48] on button "button" at bounding box center [1475, 44] width 19 height 19
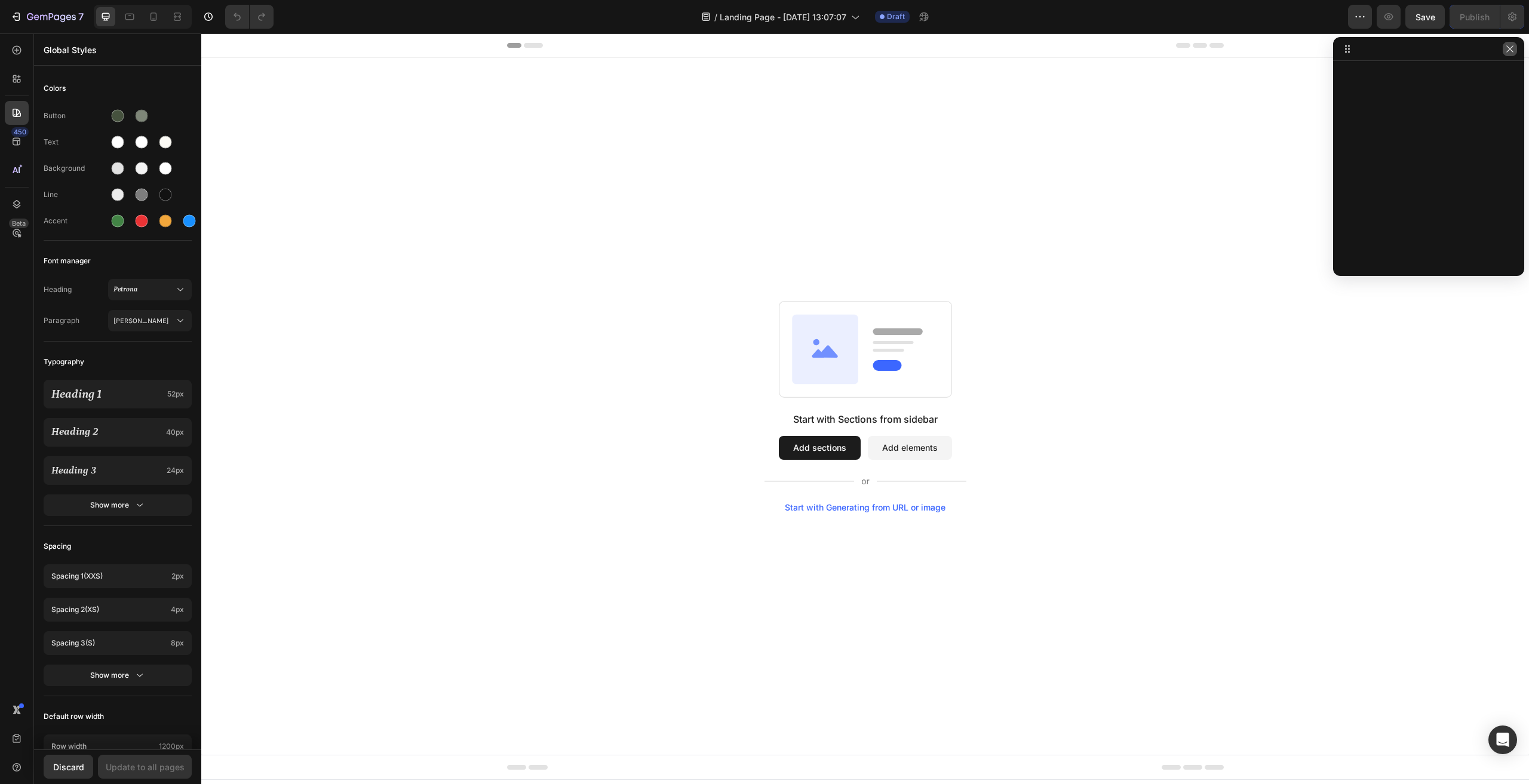
click at [1508, 52] on icon "button" at bounding box center [1510, 49] width 10 height 10
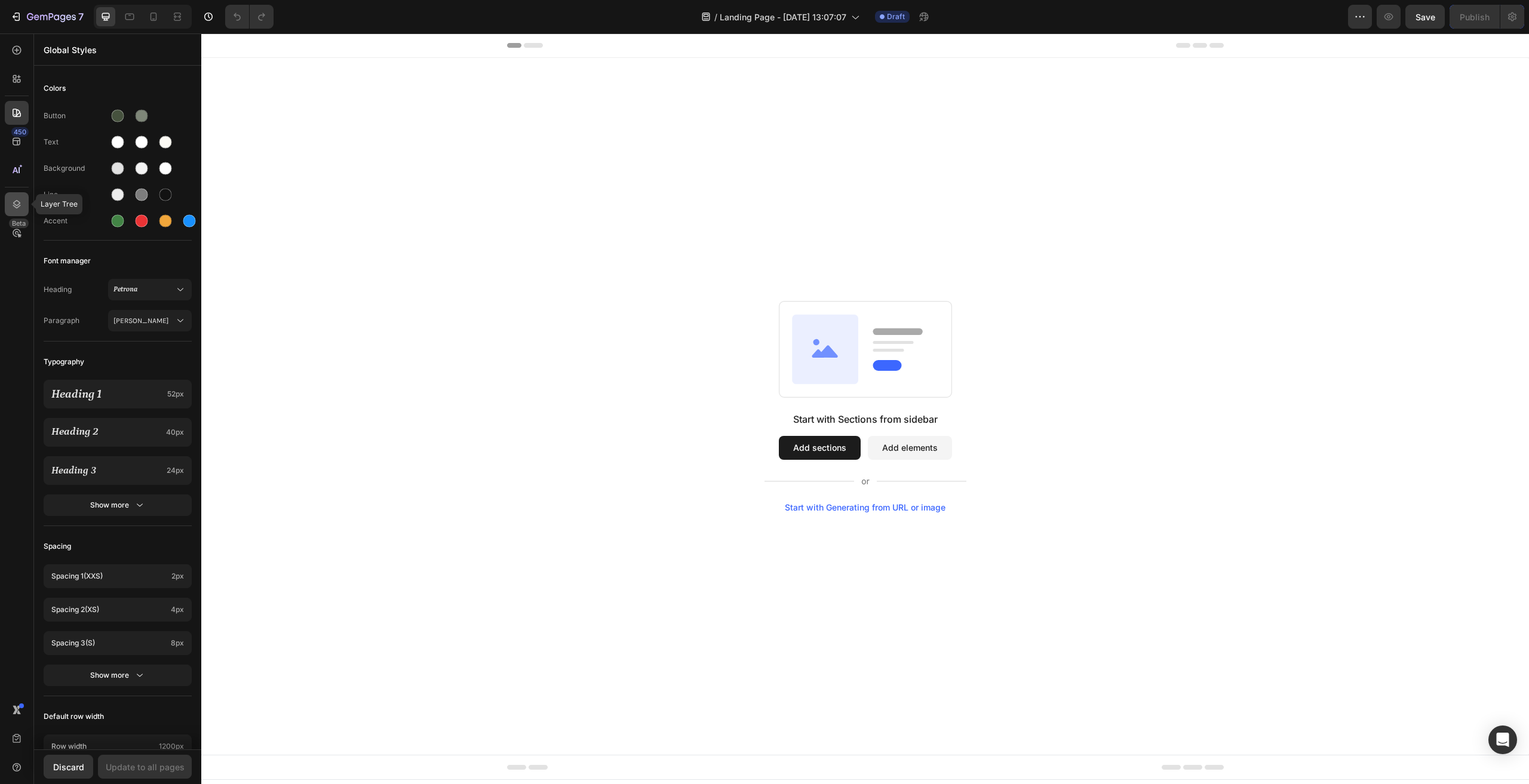
click at [17, 203] on icon at bounding box center [16, 204] width 12 height 12
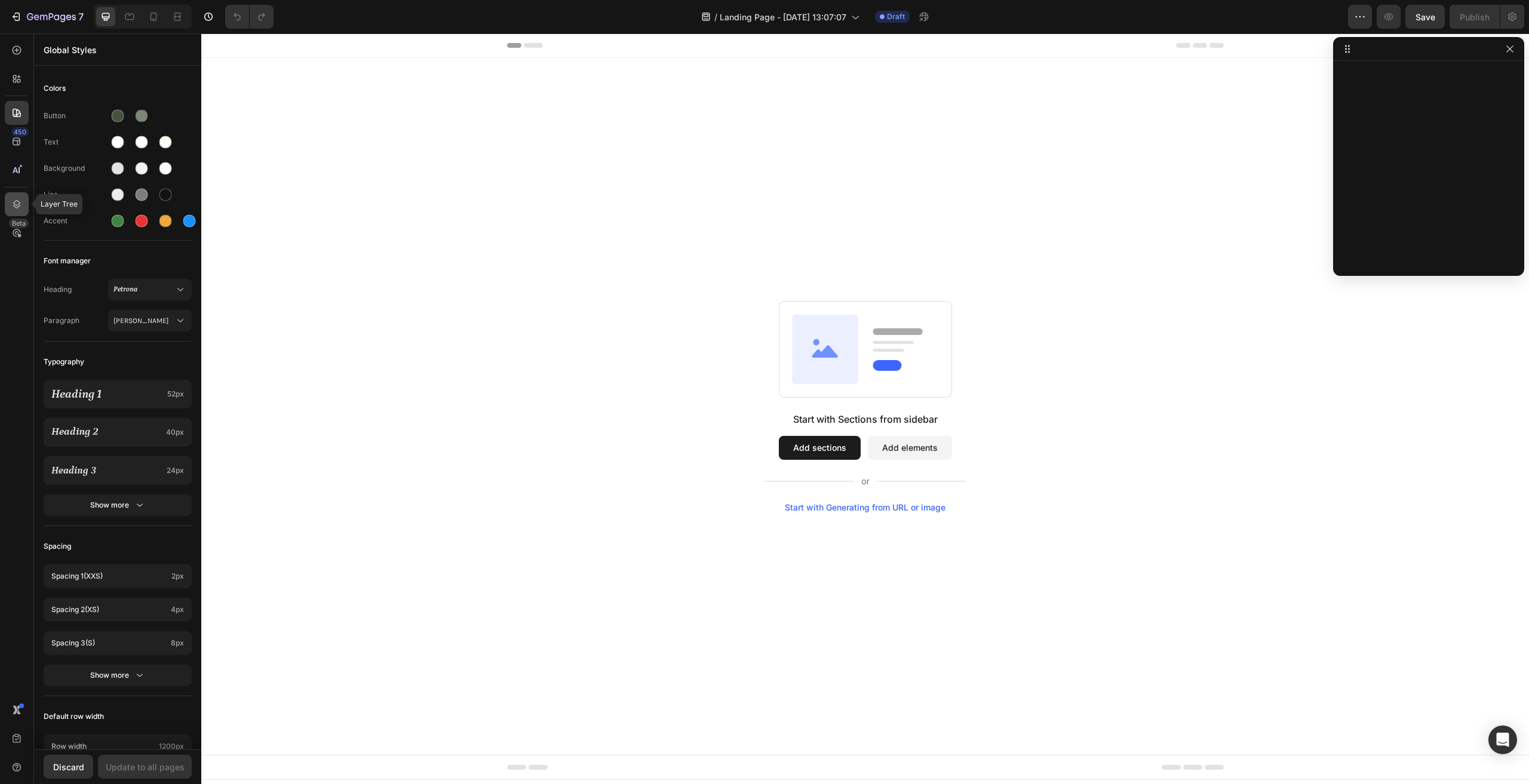
click at [17, 203] on icon at bounding box center [16, 204] width 12 height 12
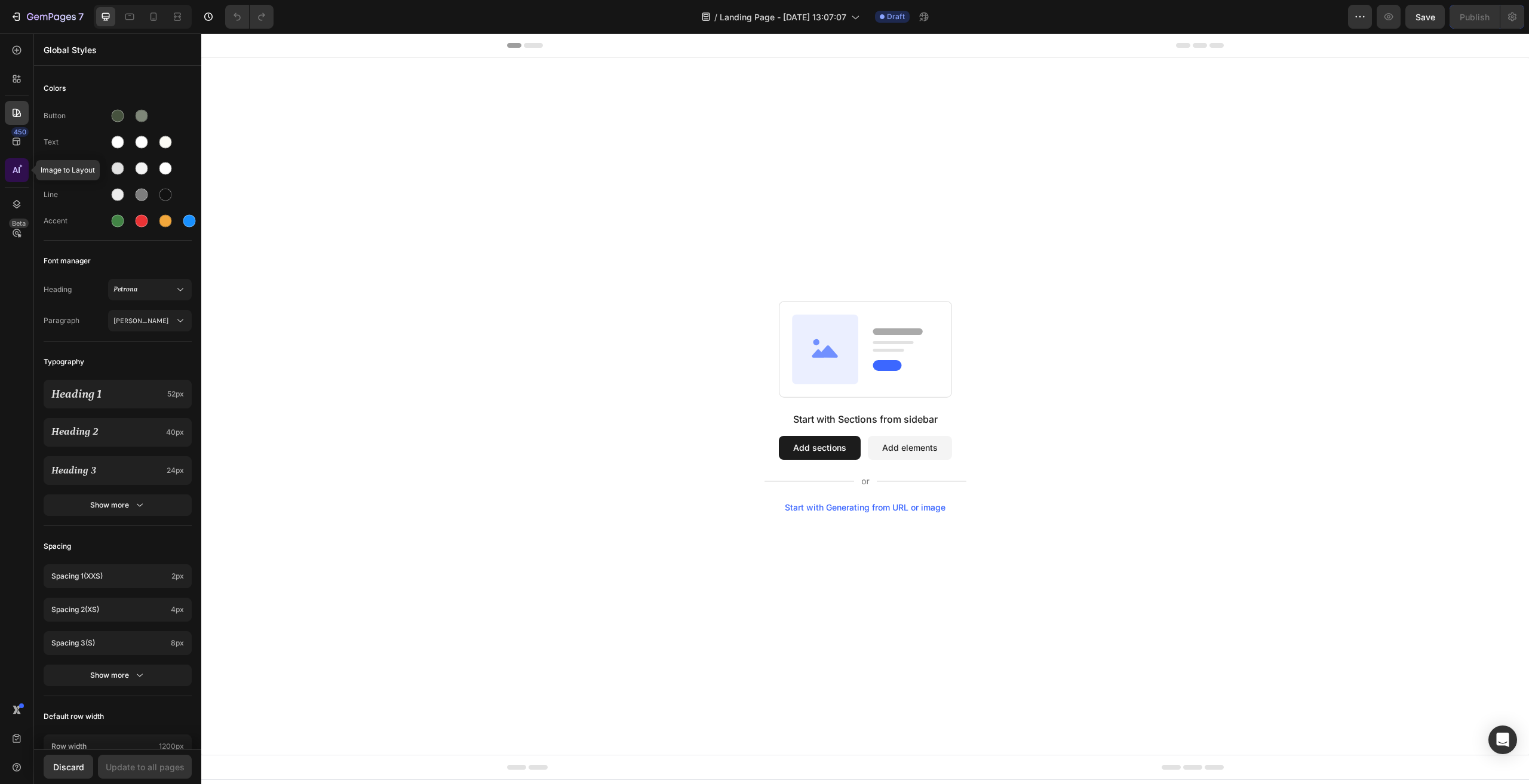
click at [26, 166] on div at bounding box center [17, 170] width 24 height 24
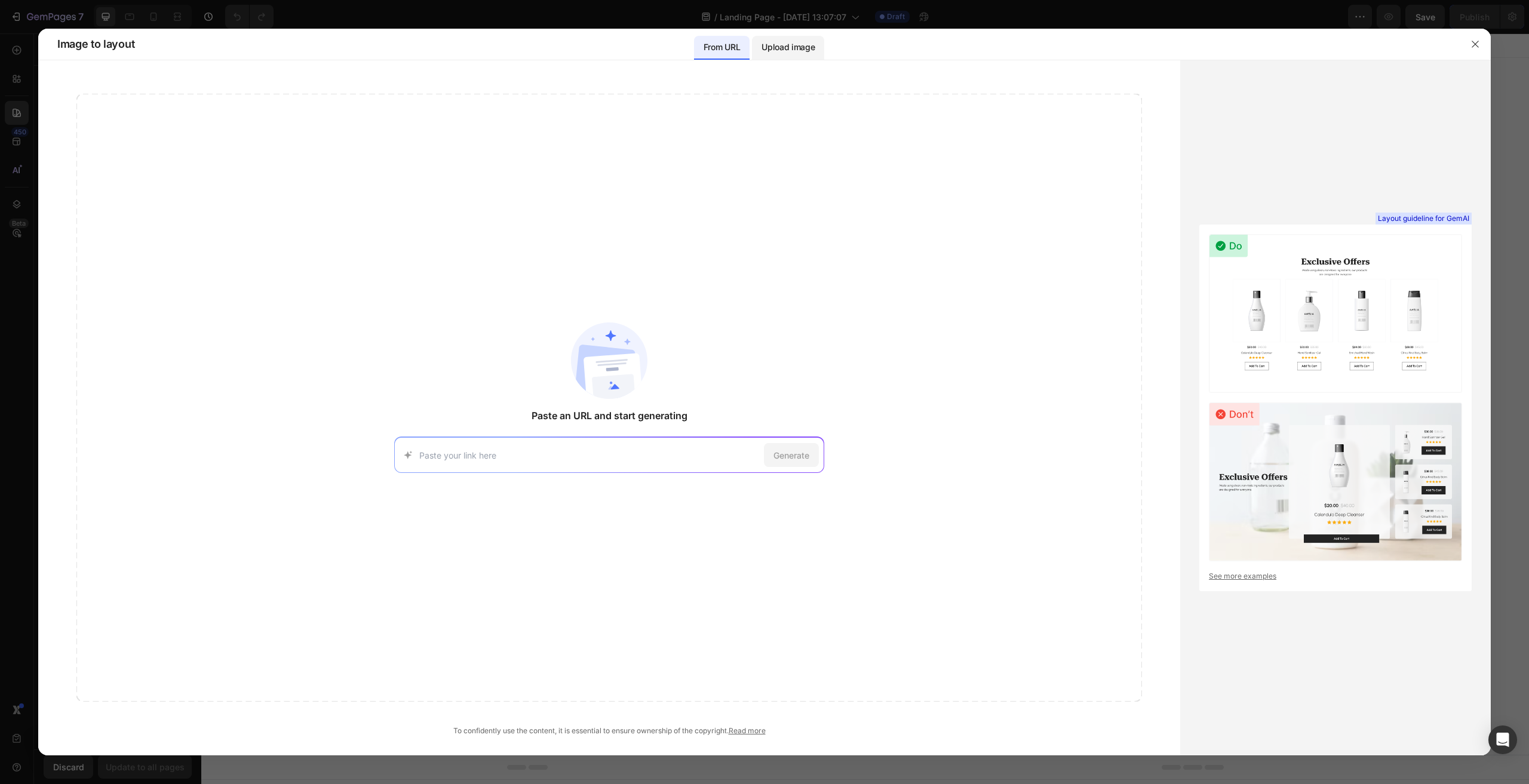
click at [805, 54] on p "Upload image" at bounding box center [788, 47] width 53 height 15
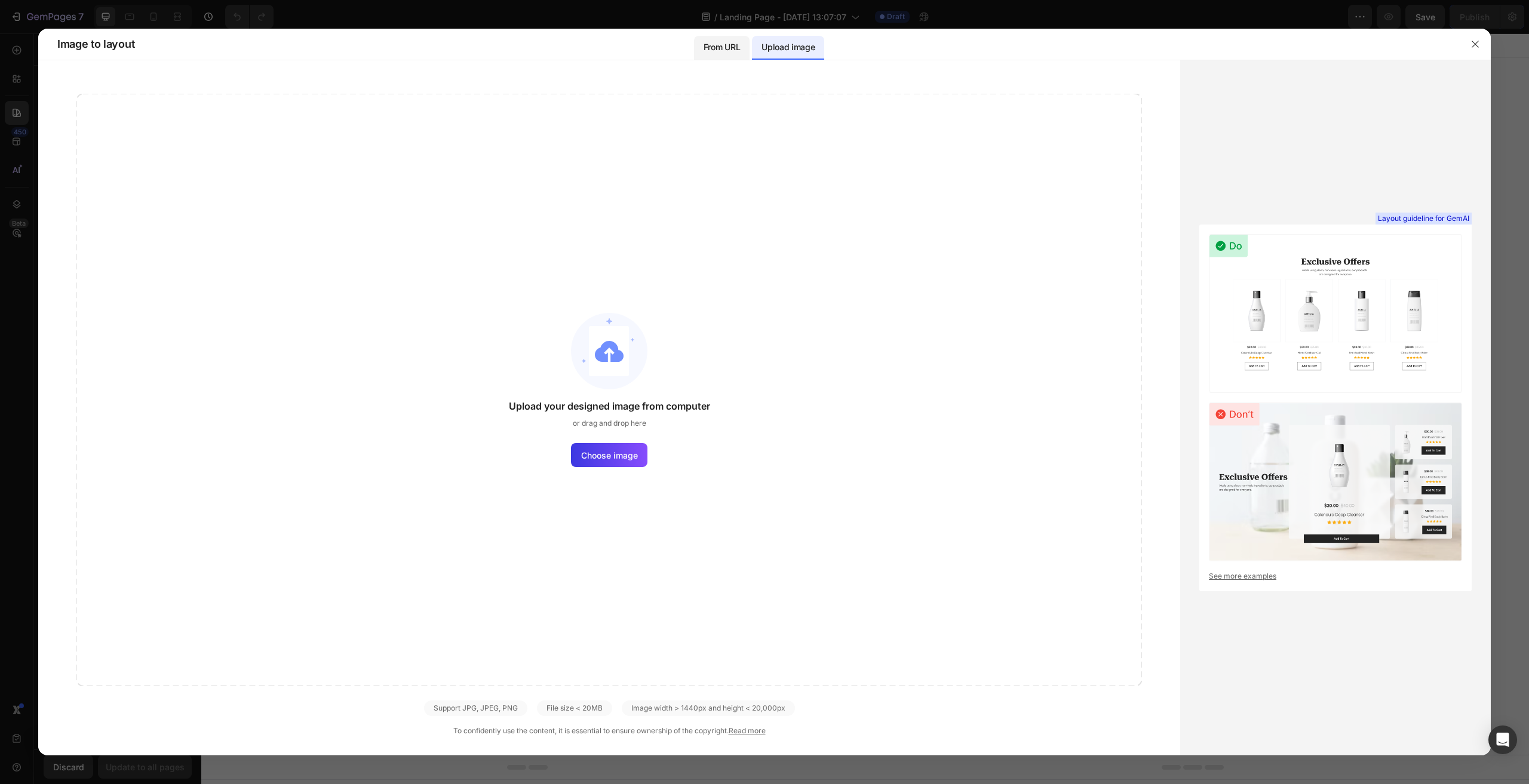
click at [721, 47] on p "From URL" at bounding box center [722, 47] width 36 height 15
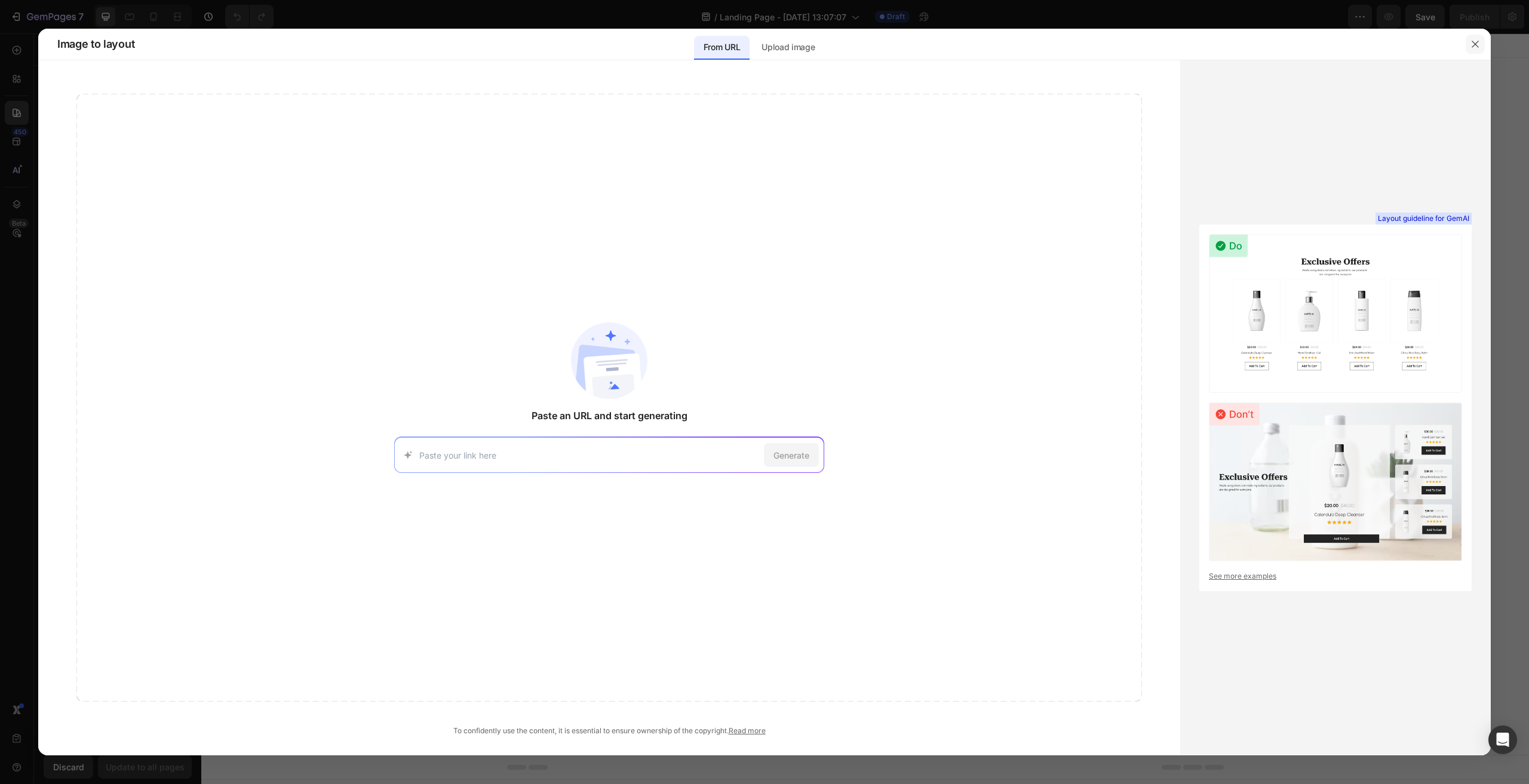
click at [1471, 40] on icon "button" at bounding box center [1475, 45] width 10 height 10
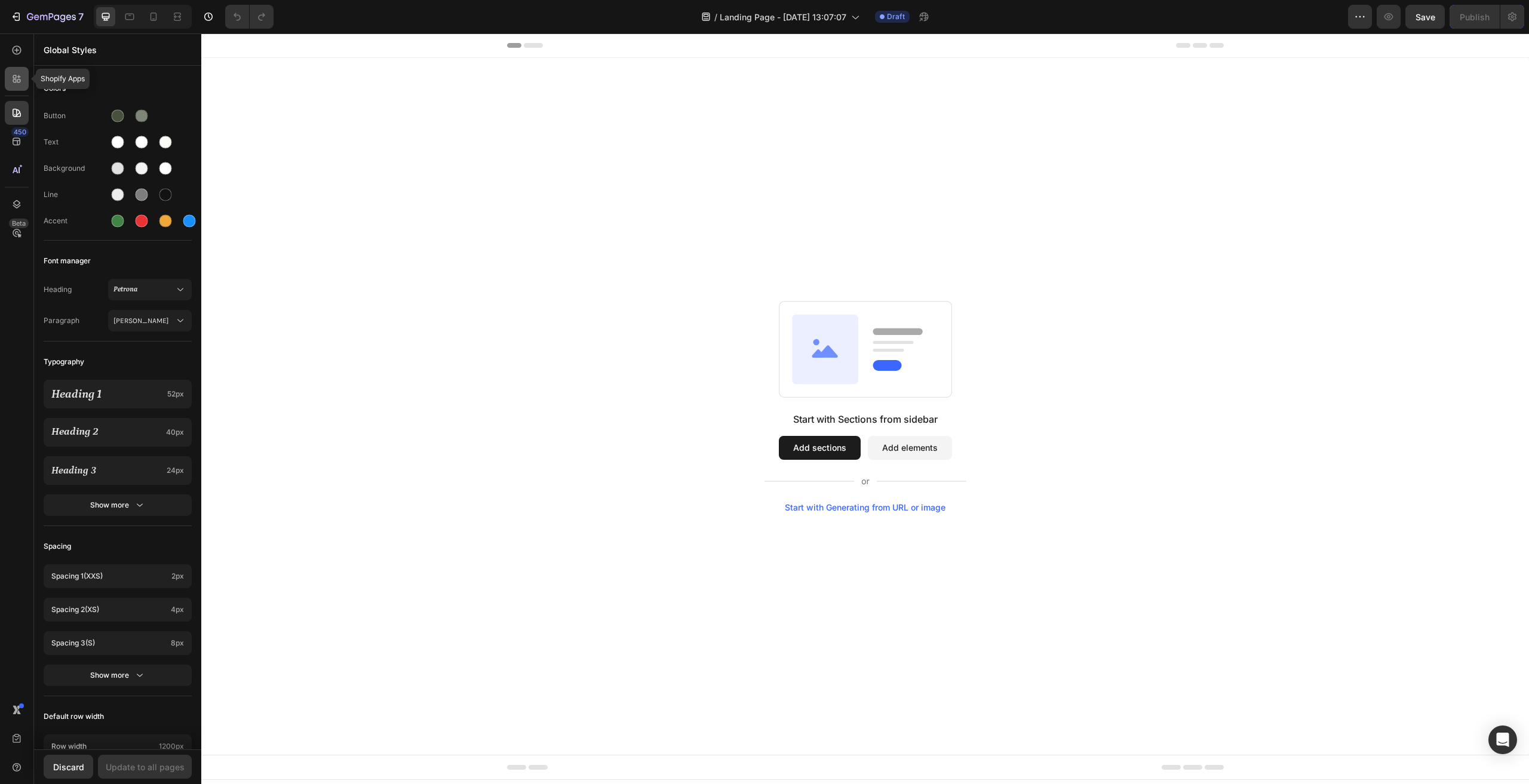
click at [13, 82] on icon at bounding box center [16, 79] width 12 height 12
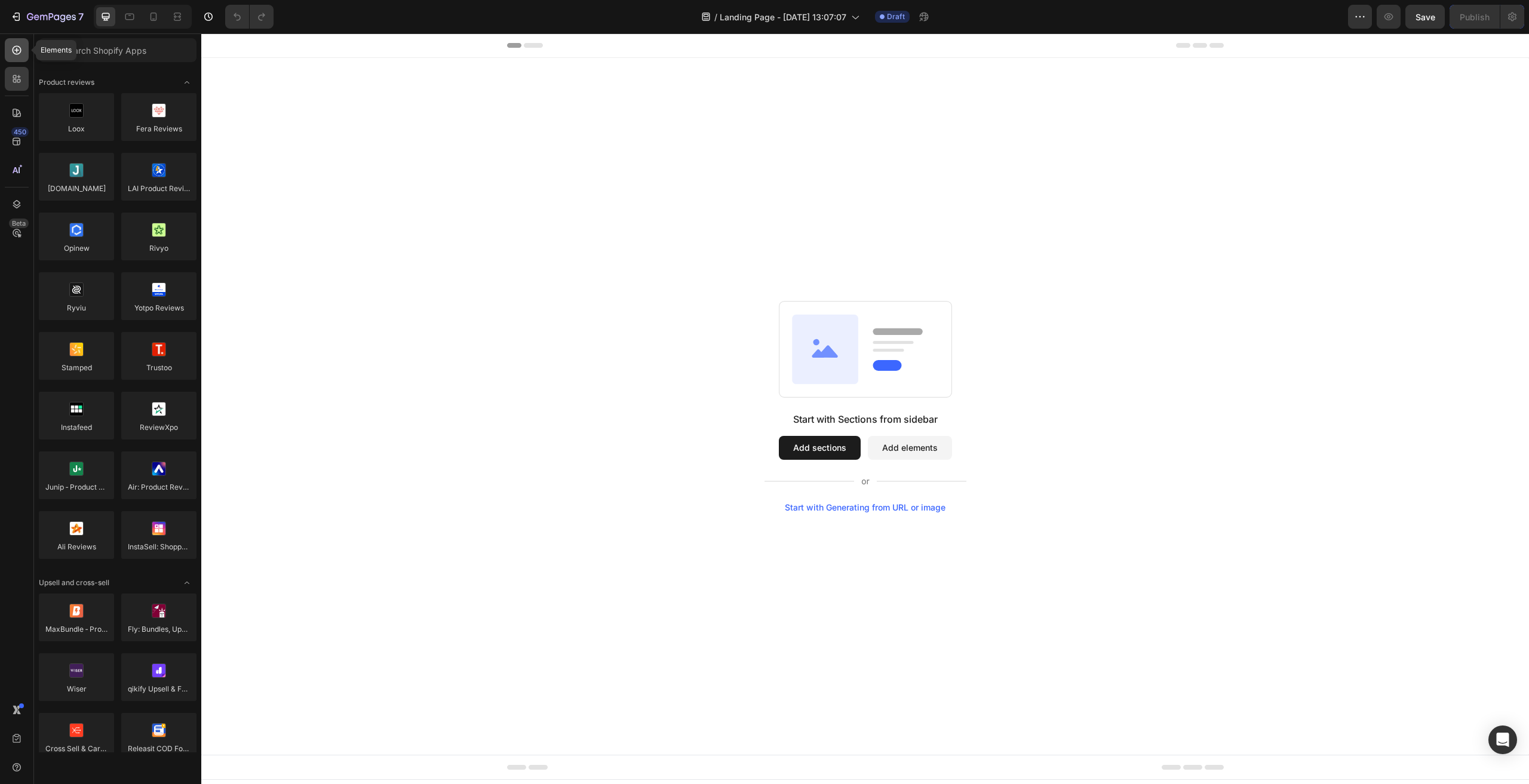
click at [24, 48] on div at bounding box center [17, 50] width 24 height 24
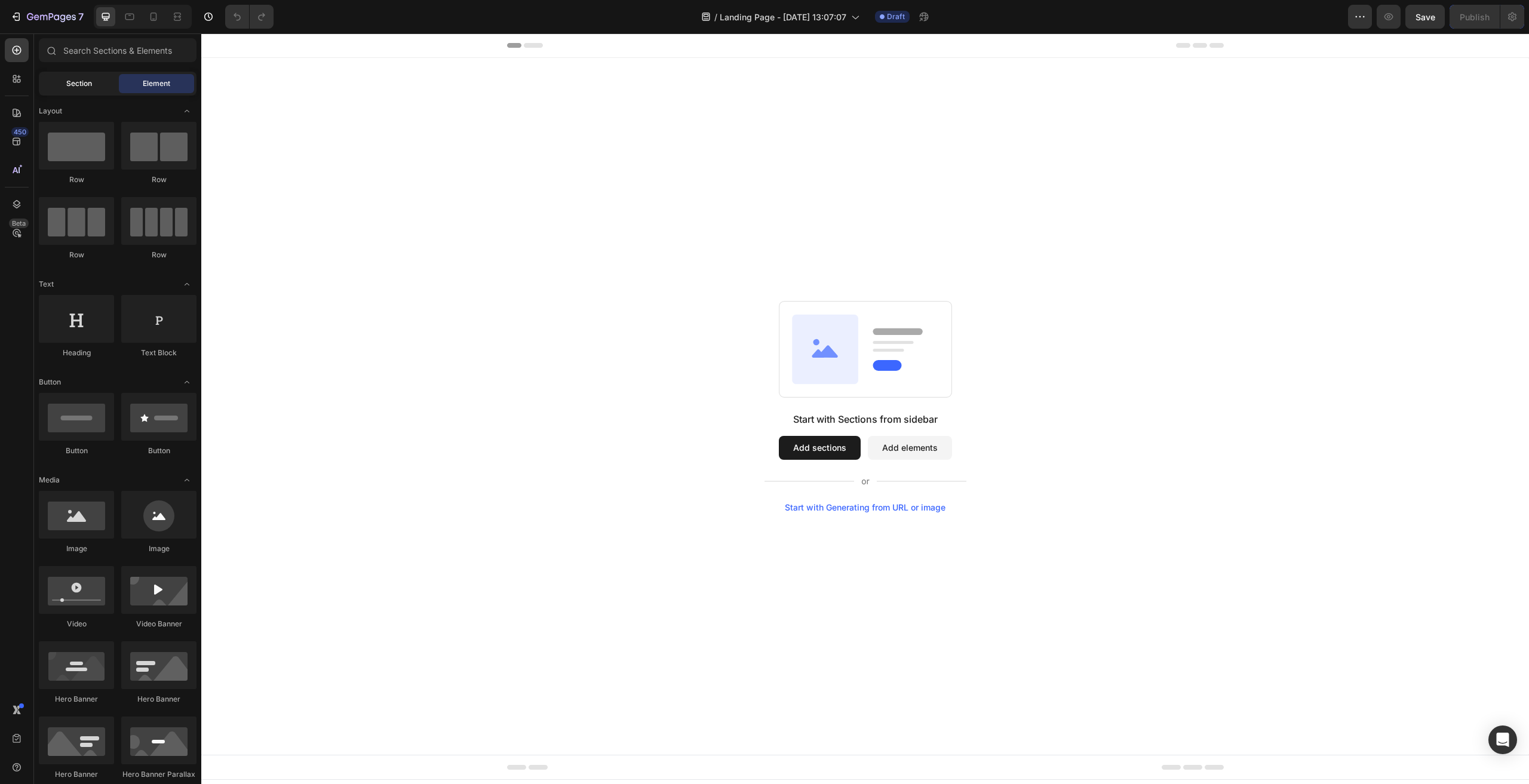
click at [71, 84] on span "Section" at bounding box center [79, 83] width 26 height 10
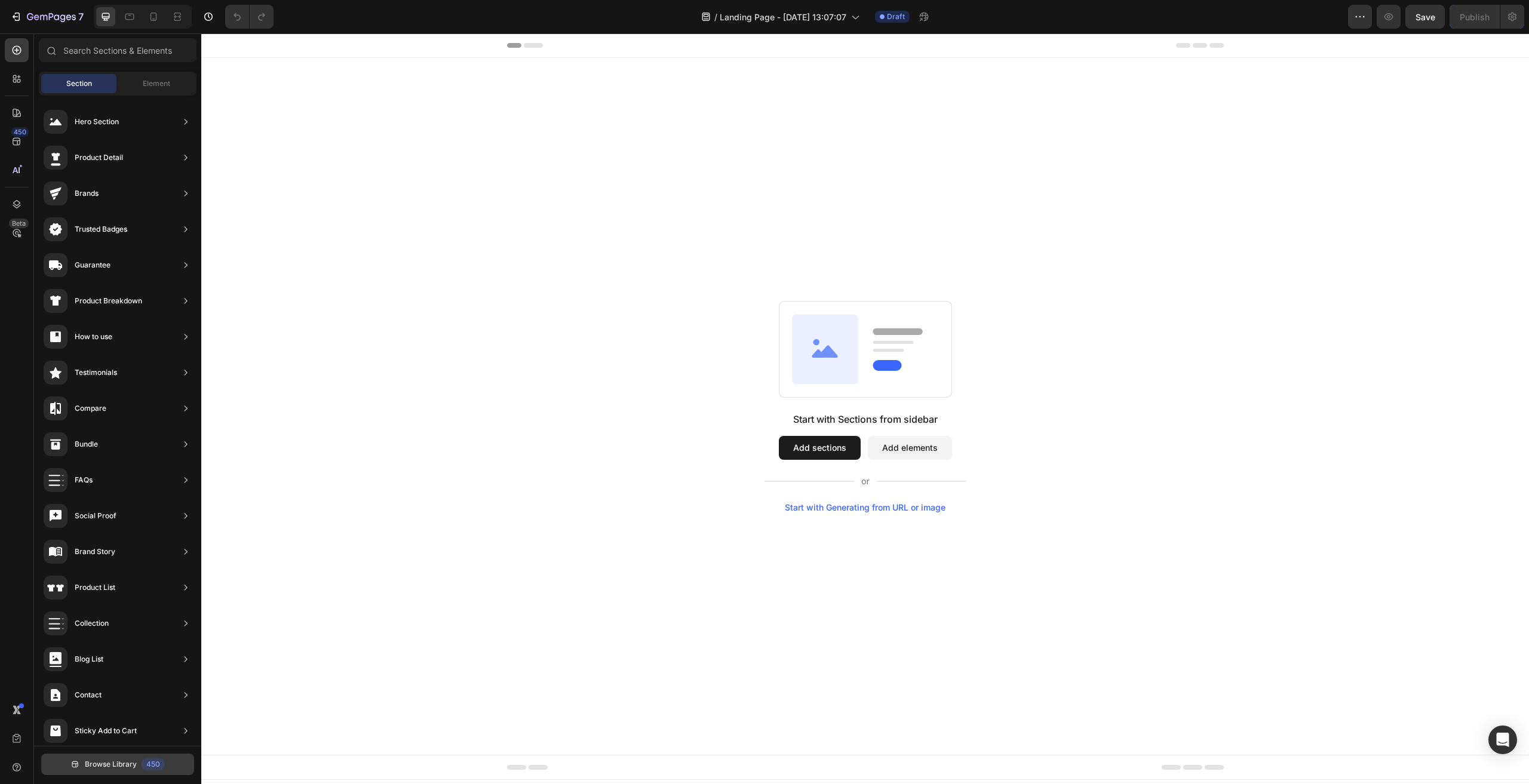
click at [152, 768] on div "450" at bounding box center [153, 764] width 23 height 12
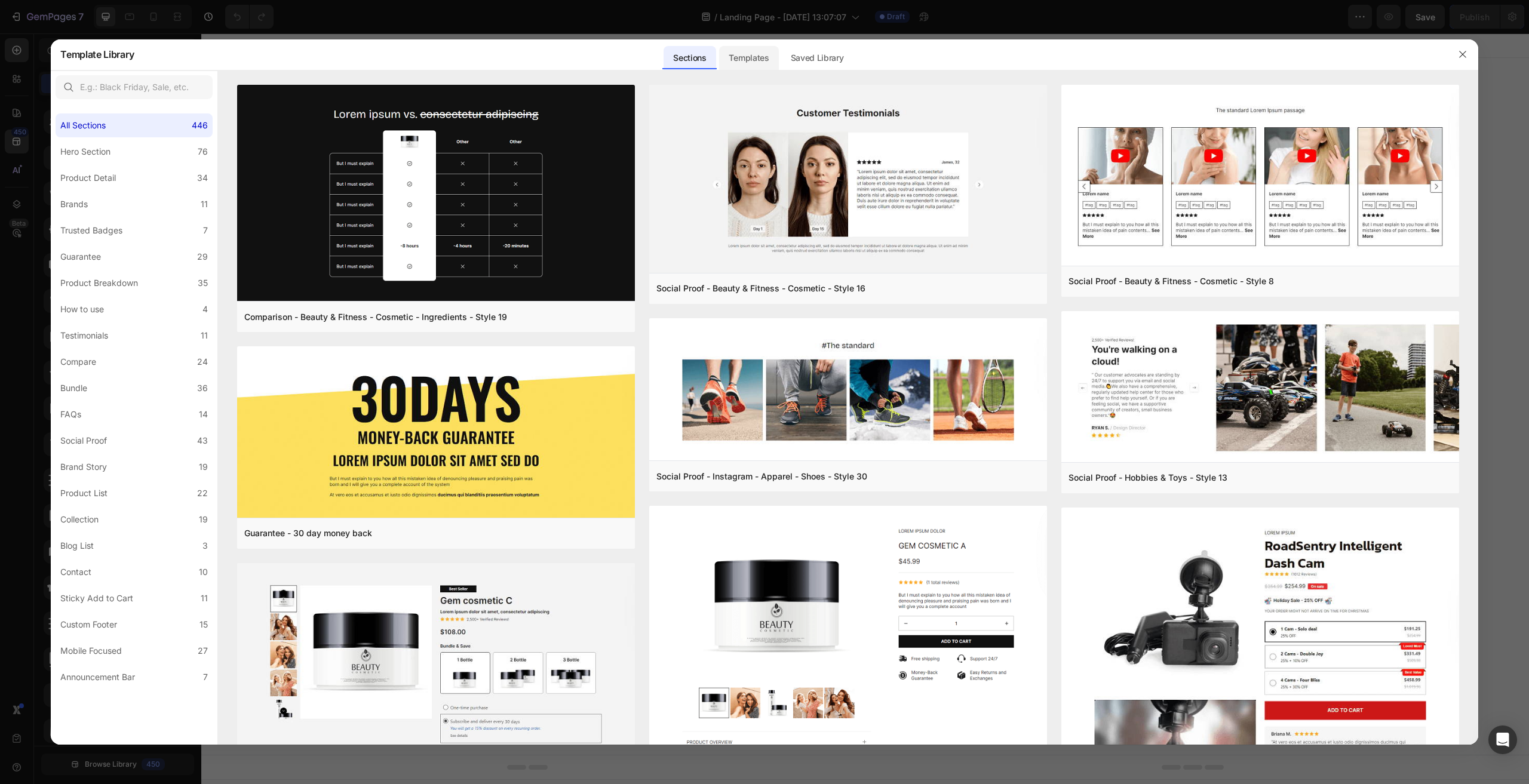
click at [770, 47] on div "Templates" at bounding box center [748, 58] width 59 height 24
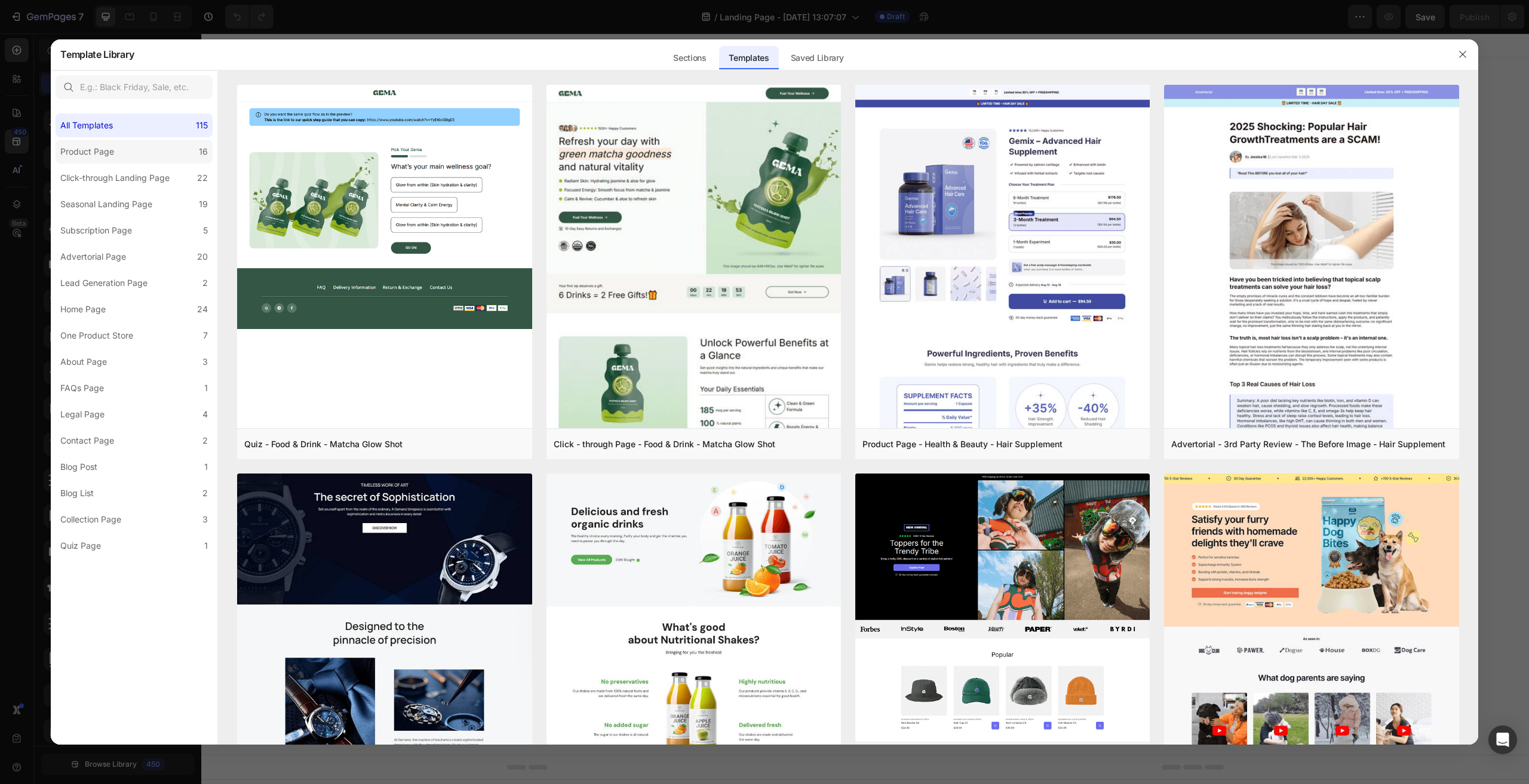
click at [86, 151] on div "Product Page" at bounding box center [87, 151] width 54 height 15
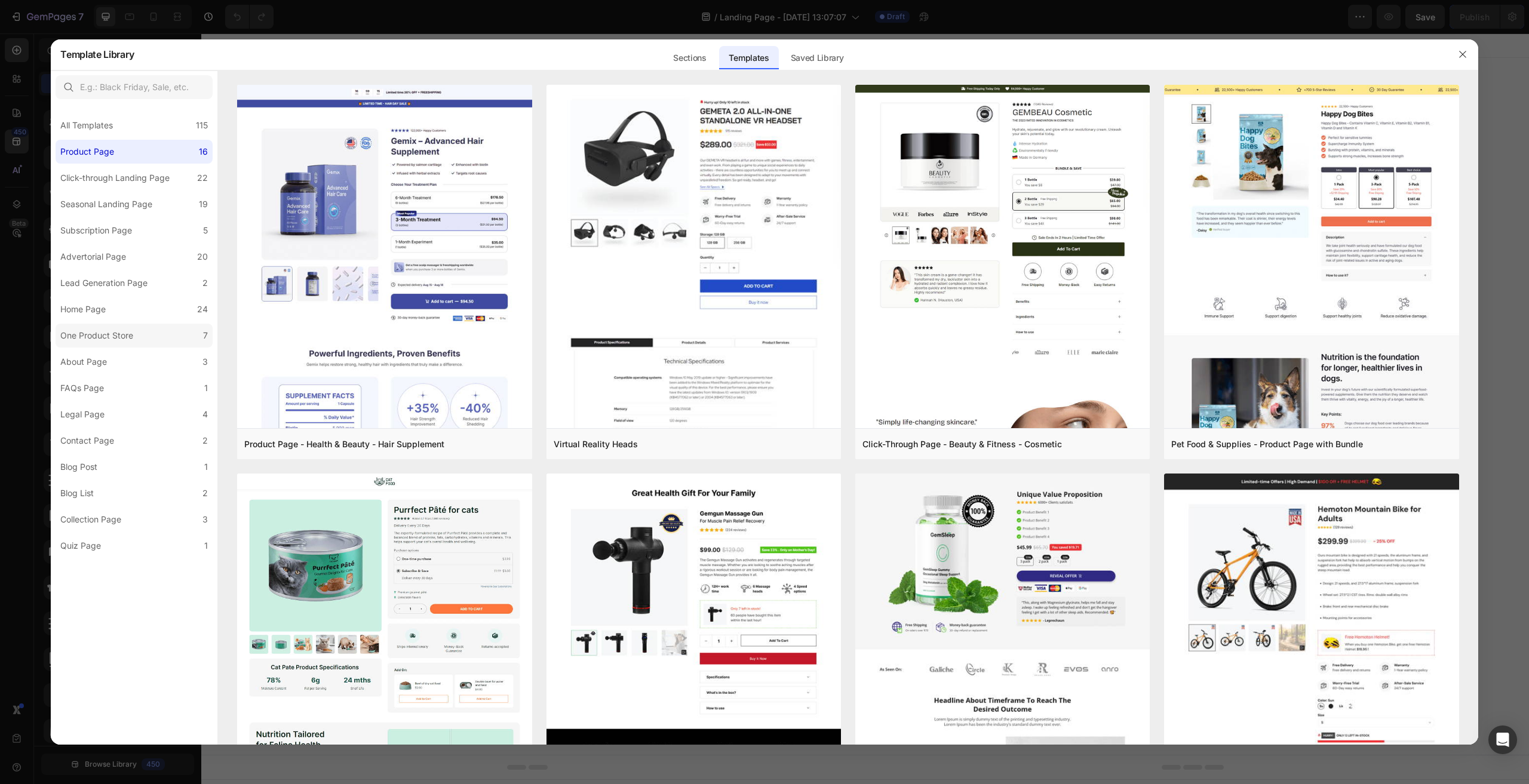
click at [140, 338] on label "One Product Store 7" at bounding box center [134, 335] width 157 height 24
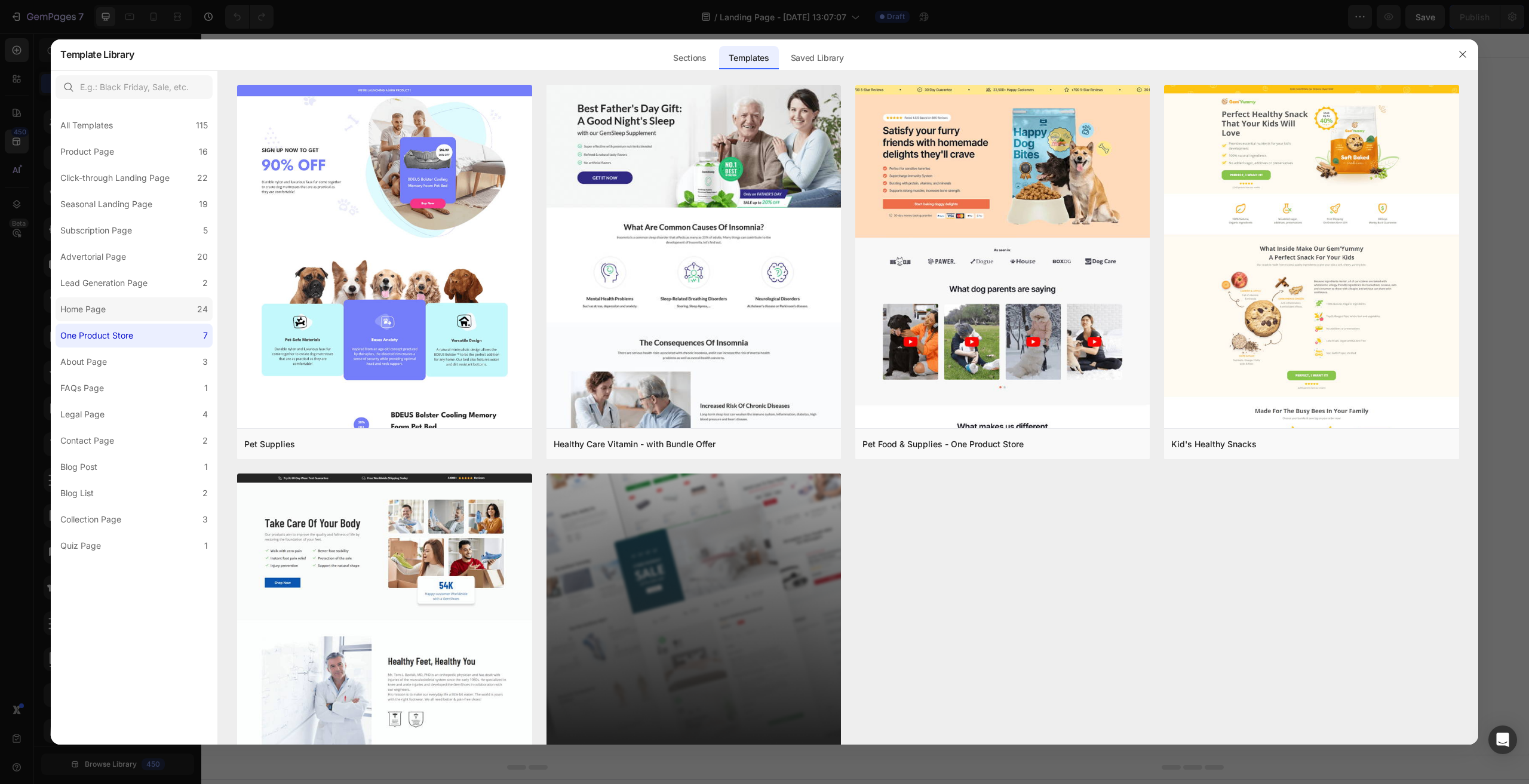
click at [125, 309] on label "Home Page 24" at bounding box center [134, 309] width 157 height 24
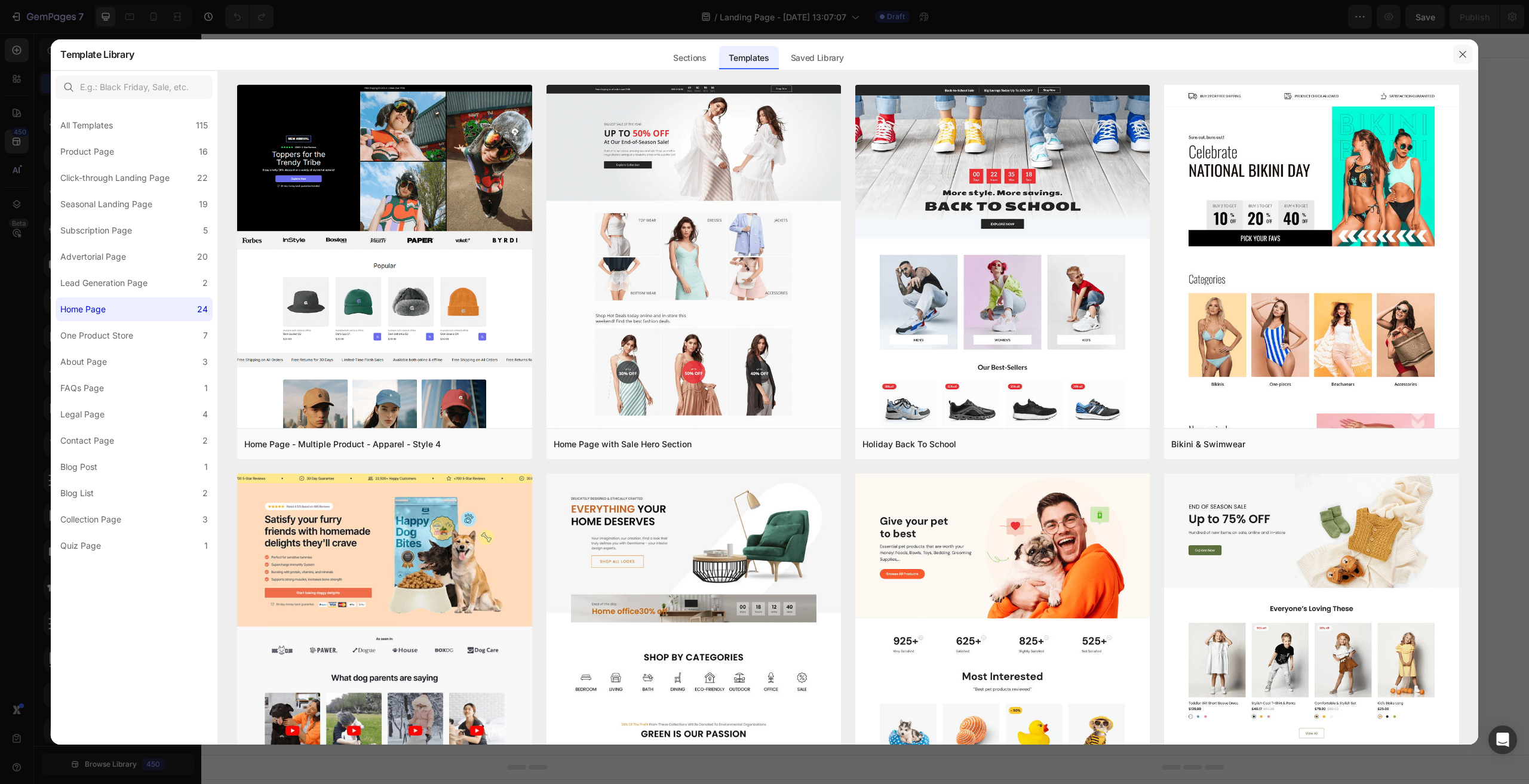
click at [1468, 53] on button "button" at bounding box center [1462, 54] width 19 height 19
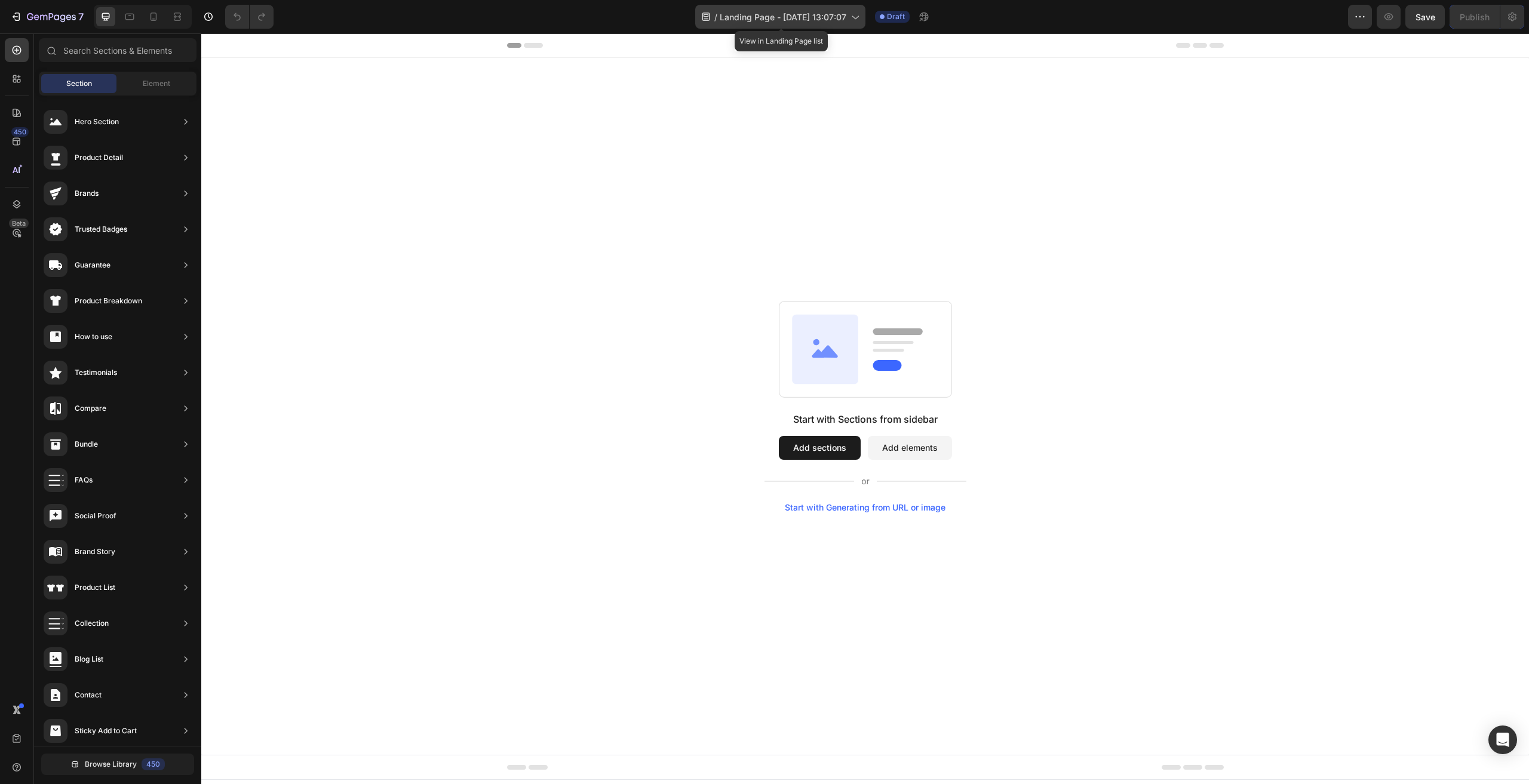
click at [819, 22] on span "Landing Page - Sep 29, 13:07:07" at bounding box center [783, 17] width 127 height 13
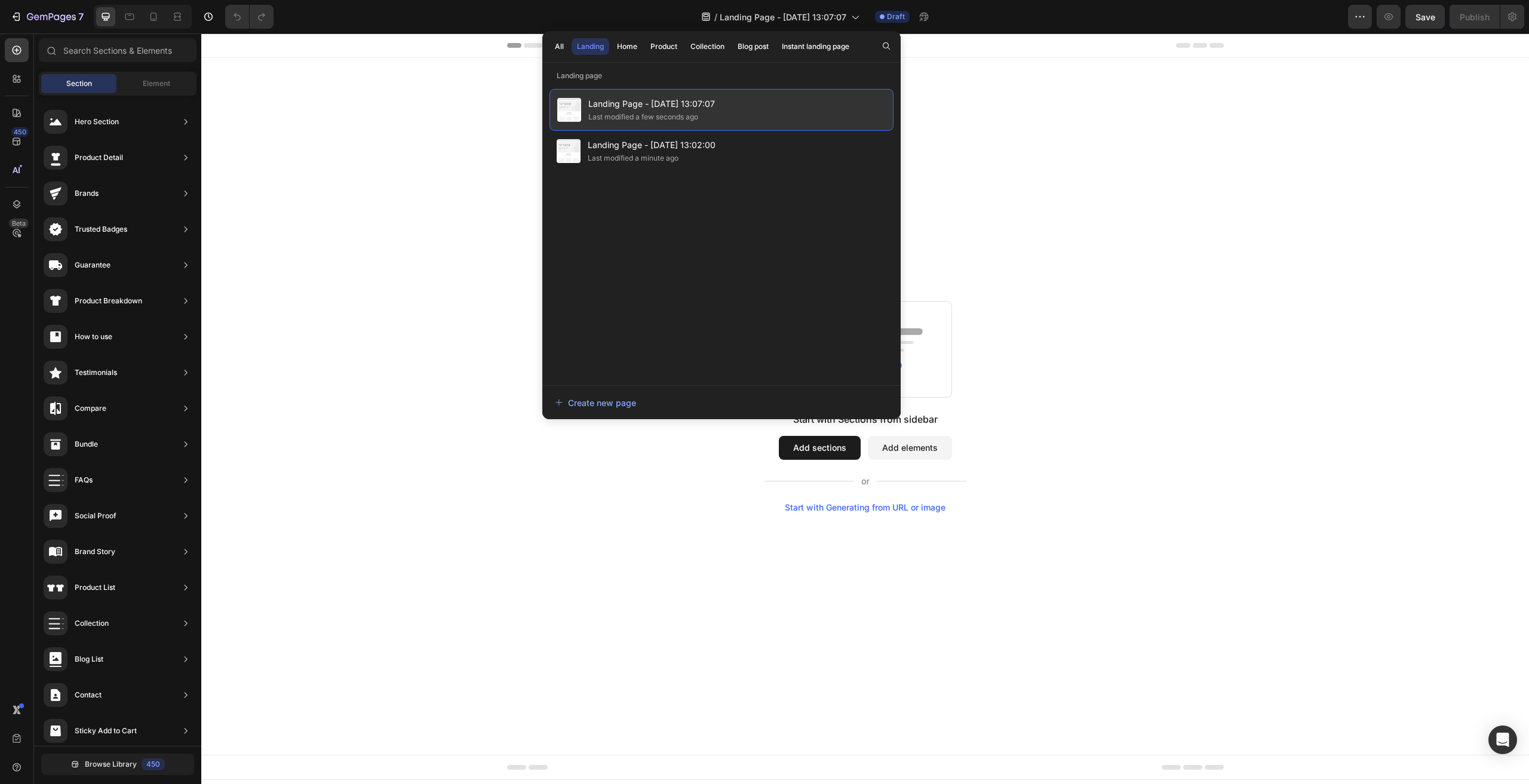
drag, startPoint x: 856, startPoint y: 121, endPoint x: 800, endPoint y: 119, distance: 56.0
click at [800, 119] on div "Landing Page - Sep 29, 13:07:07 Last modified a few seconds ago" at bounding box center [721, 110] width 344 height 42
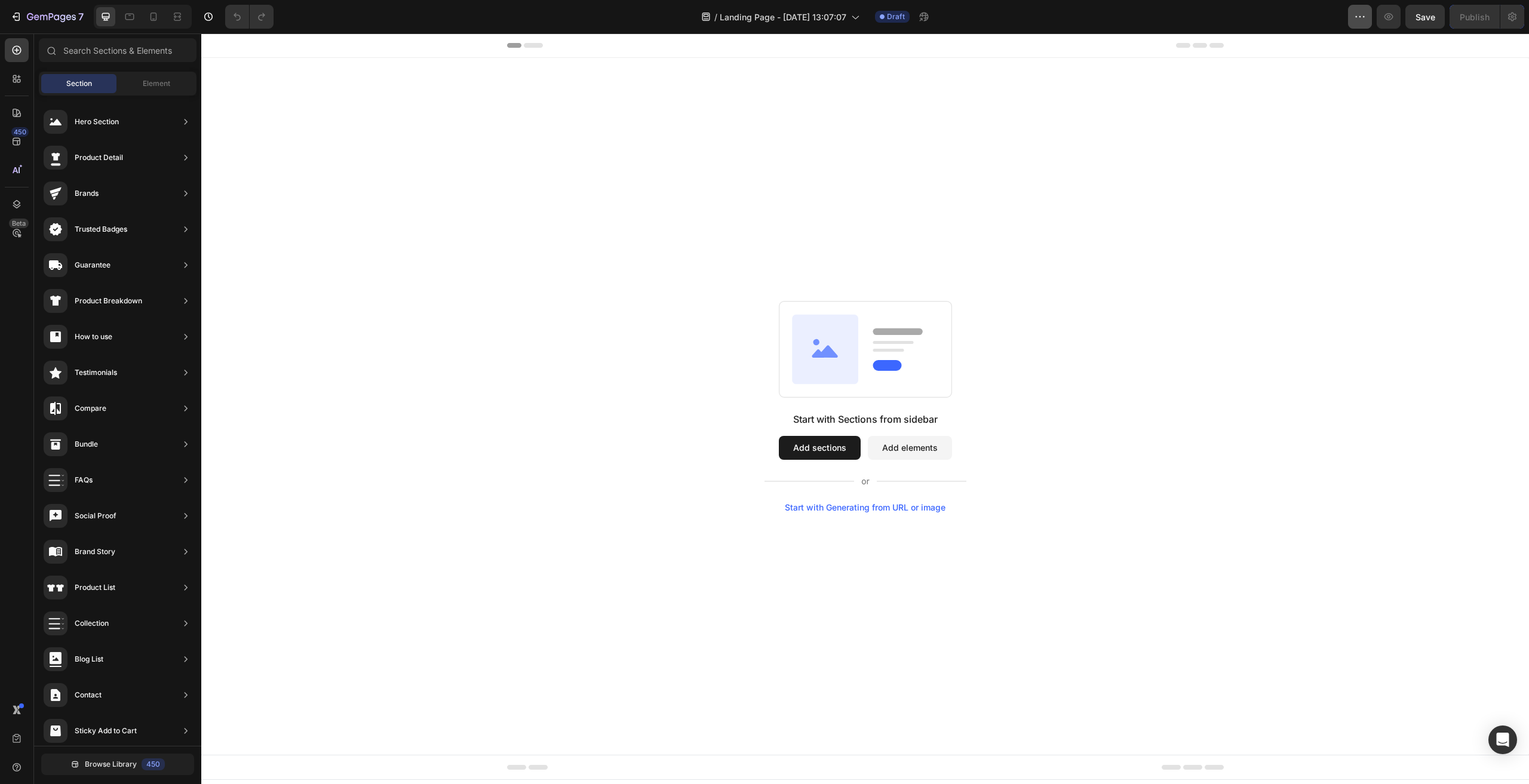
click at [1354, 15] on icon "button" at bounding box center [1360, 16] width 12 height 12
click at [1297, 95] on div "Start with Sections from sidebar Add sections Add elements Start with Generatin…" at bounding box center [865, 406] width 1328 height 697
click at [24, 10] on div "7" at bounding box center [47, 17] width 73 height 15
